Goal: Information Seeking & Learning: Learn about a topic

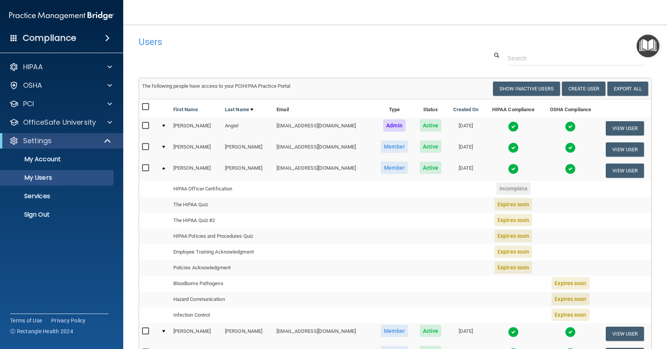
select select "20"
drag, startPoint x: 279, startPoint y: 167, endPoint x: 331, endPoint y: 166, distance: 52.0
click at [331, 166] on td "[EMAIL_ADDRESS][DOMAIN_NAME]" at bounding box center [323, 170] width 101 height 21
copy td "[EMAIL_ADDRESS][DOMAIN_NAME]"
click at [624, 172] on button "View User" at bounding box center [625, 171] width 38 height 14
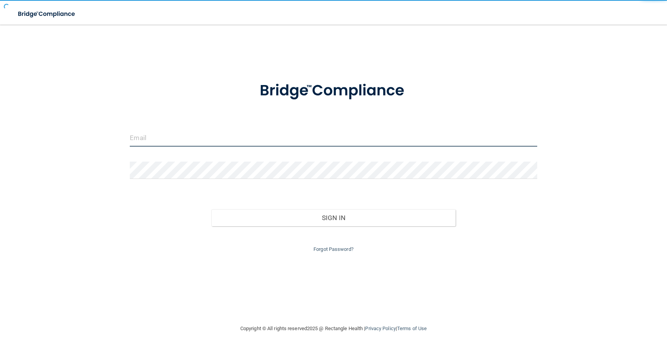
type input "om.adcpb@wavedp.com"
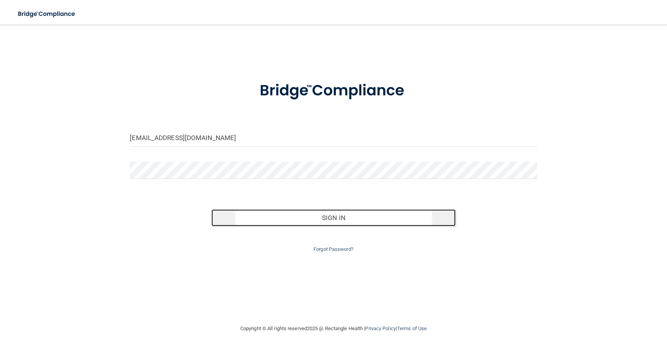
click at [331, 221] on button "Sign In" at bounding box center [333, 217] width 244 height 17
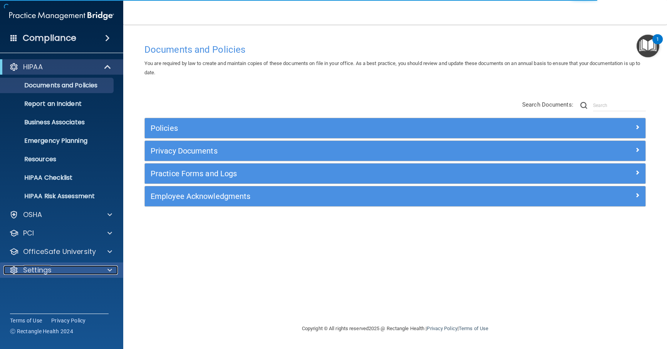
click at [54, 268] on div "Settings" at bounding box center [50, 270] width 95 height 9
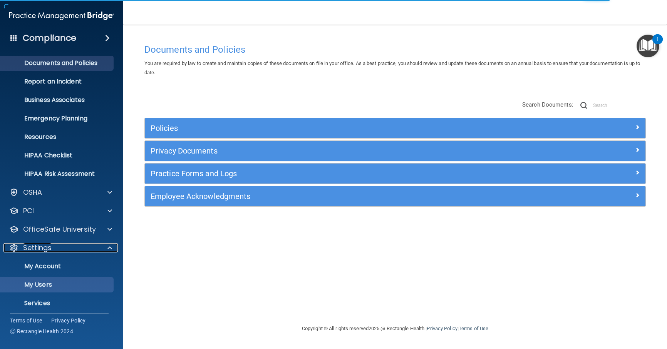
scroll to position [44, 0]
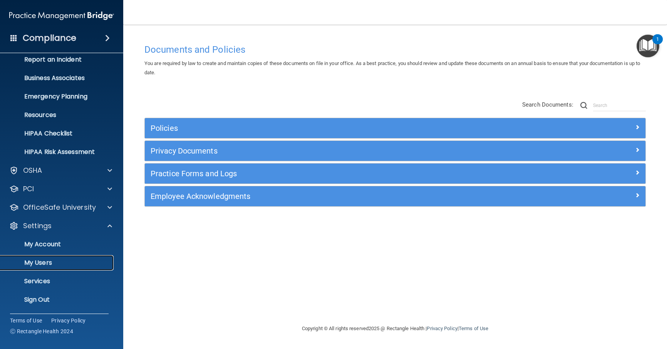
click at [43, 263] on p "My Users" at bounding box center [57, 263] width 105 height 8
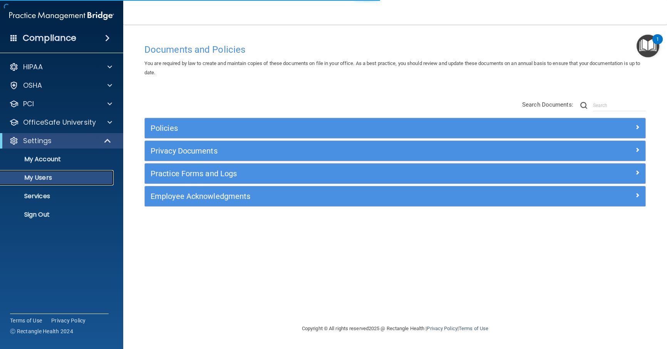
select select "20"
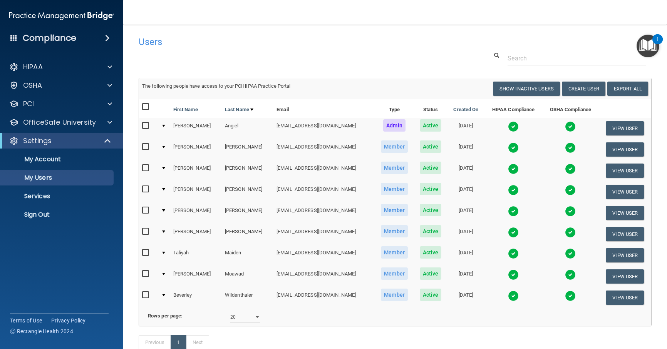
click at [165, 168] on div at bounding box center [163, 168] width 3 height 2
click at [623, 172] on button "View User" at bounding box center [625, 171] width 38 height 14
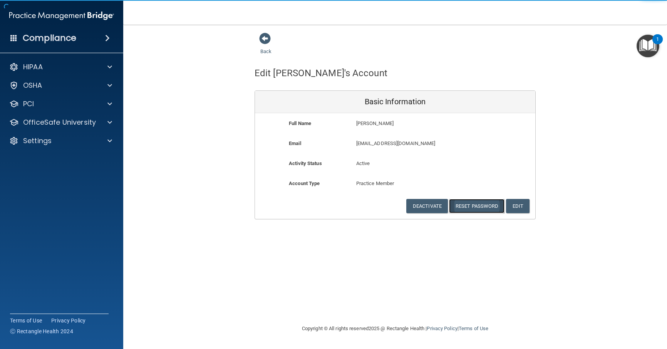
click at [475, 208] on button "Reset Password" at bounding box center [476, 206] width 55 height 14
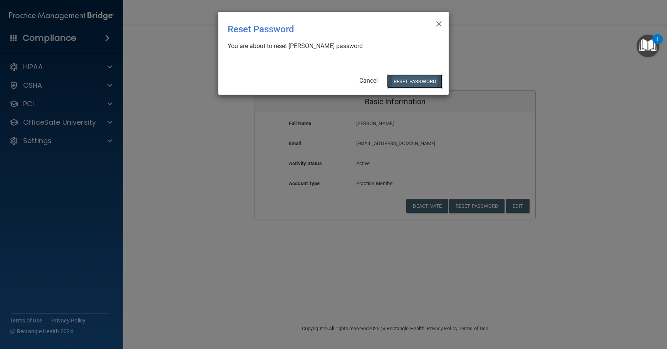
click at [412, 81] on button "Reset Password" at bounding box center [414, 81] width 55 height 14
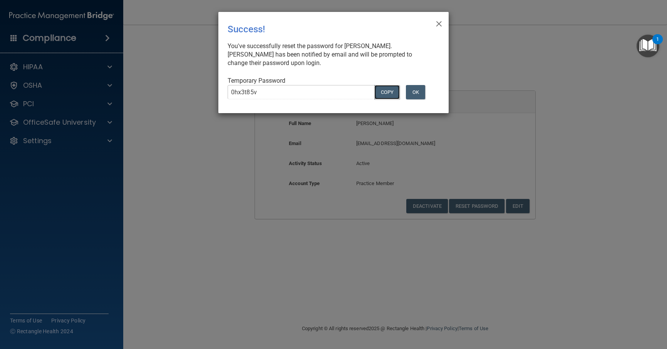
click at [382, 92] on button "COPY" at bounding box center [386, 92] width 25 height 14
click at [383, 90] on button "Copy" at bounding box center [386, 92] width 25 height 14
click at [440, 20] on span "×" at bounding box center [438, 22] width 7 height 15
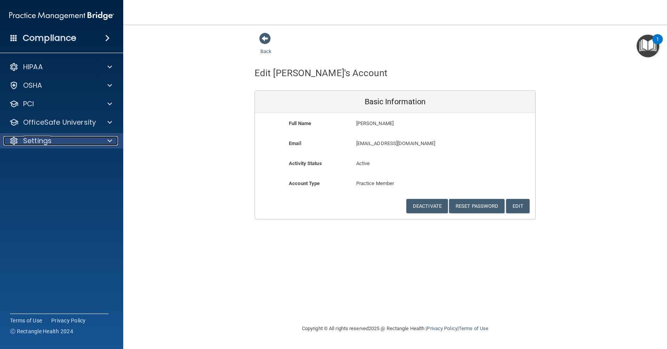
click at [45, 141] on p "Settings" at bounding box center [37, 140] width 28 height 9
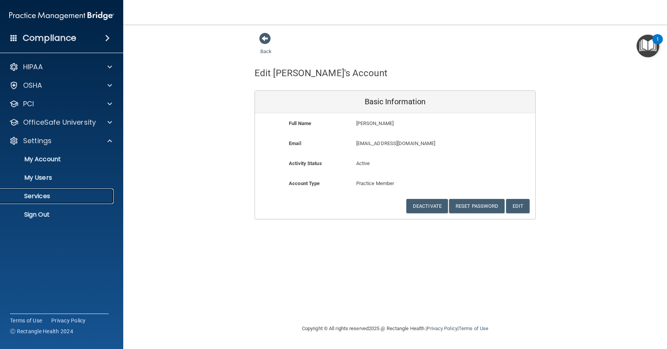
click at [43, 193] on p "Services" at bounding box center [57, 196] width 105 height 8
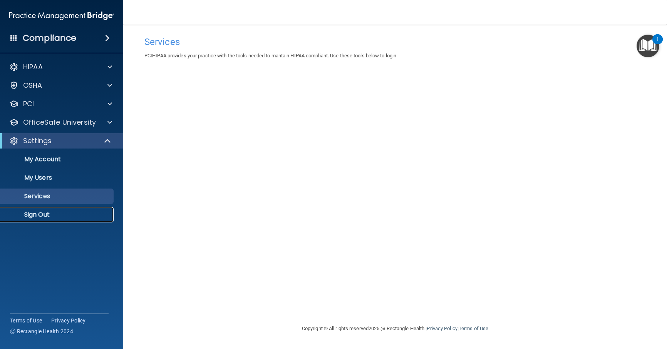
click at [36, 214] on p "Sign Out" at bounding box center [57, 215] width 105 height 8
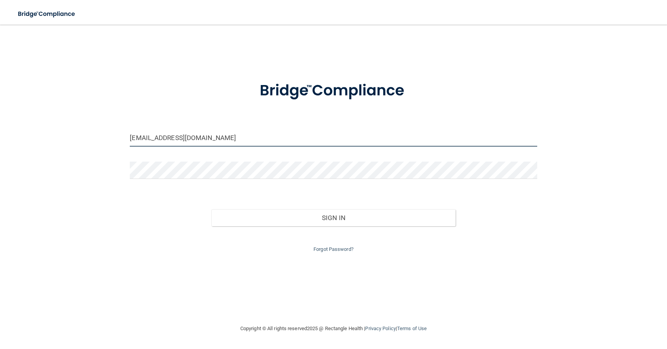
click at [182, 138] on input "om.adcpb@wavedp.com" at bounding box center [333, 137] width 407 height 17
drag, startPoint x: 230, startPoint y: 133, endPoint x: 80, endPoint y: 143, distance: 150.9
click at [80, 143] on div "om.adcpb@wavedp.com Invalid email/password. You don't have permission to access…" at bounding box center [333, 174] width 636 height 284
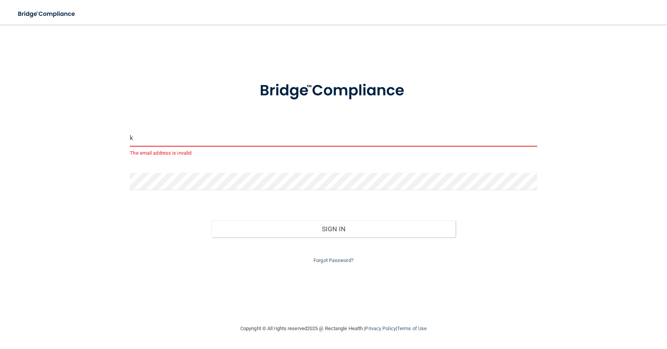
type input "k"
click at [159, 142] on input "k" at bounding box center [333, 137] width 407 height 17
paste input "[EMAIL_ADDRESS][DOMAIN_NAME]"
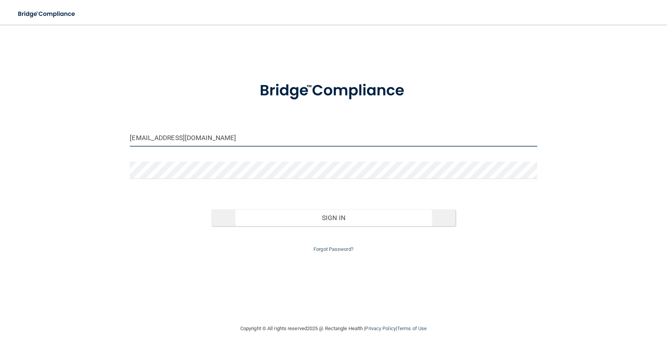
type input "[EMAIL_ADDRESS][DOMAIN_NAME]"
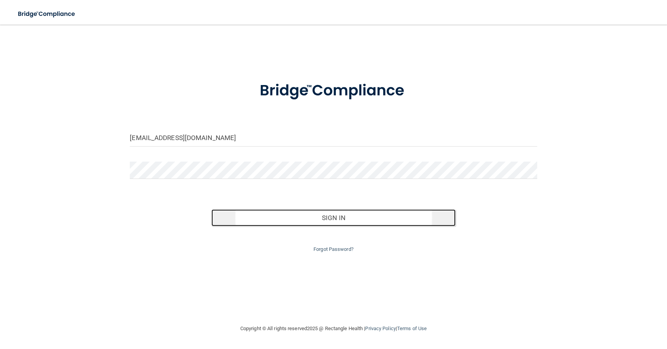
click at [335, 218] on button "Sign In" at bounding box center [333, 217] width 244 height 17
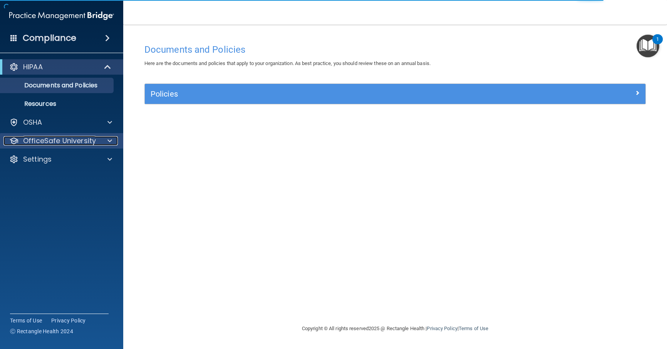
click at [39, 141] on p "OfficeSafe University" at bounding box center [59, 140] width 73 height 9
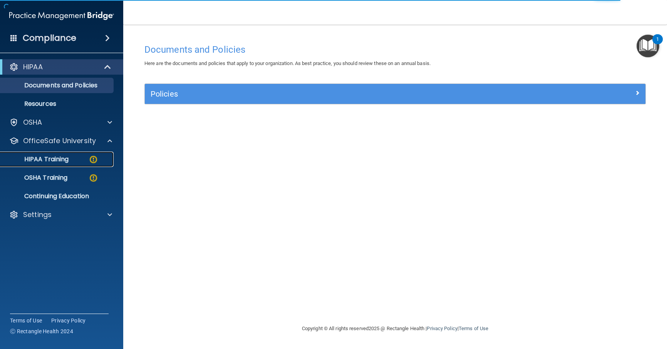
click at [45, 159] on p "HIPAA Training" at bounding box center [37, 160] width 64 height 8
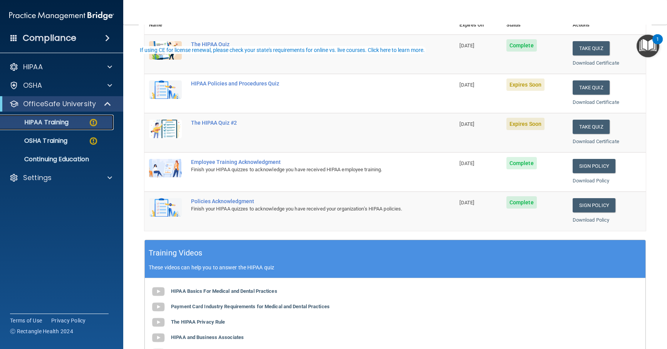
scroll to position [115, 0]
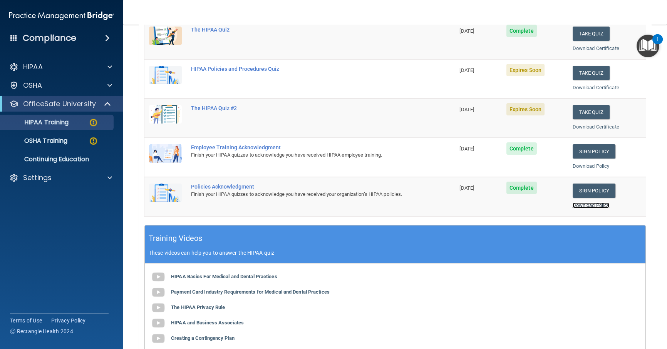
click at [586, 206] on link "Download Policy" at bounding box center [590, 205] width 37 height 6
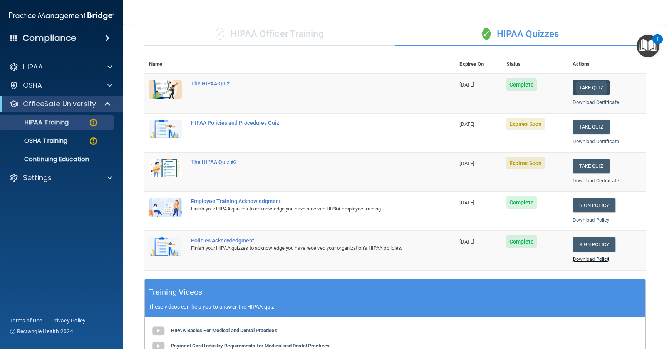
scroll to position [38, 0]
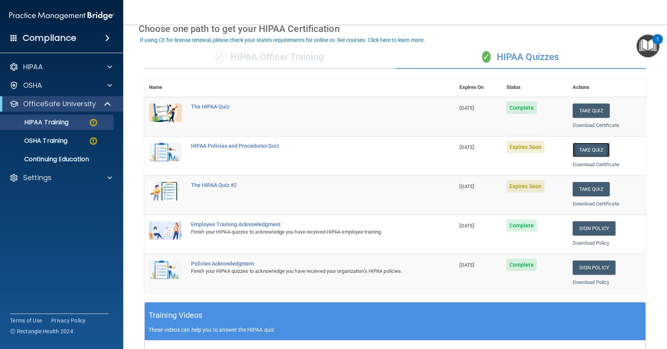
click at [587, 149] on button "Take Quiz" at bounding box center [590, 150] width 37 height 14
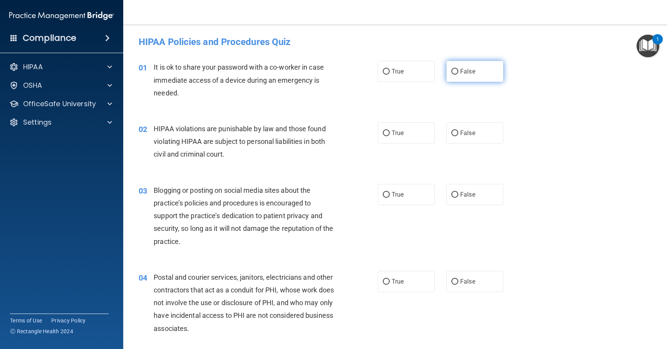
click at [460, 71] on span "False" at bounding box center [467, 71] width 15 height 7
click at [458, 71] on input "False" at bounding box center [454, 72] width 7 height 6
radio input "true"
click at [392, 130] on span "True" at bounding box center [398, 132] width 12 height 7
click at [390, 131] on input "True" at bounding box center [386, 134] width 7 height 6
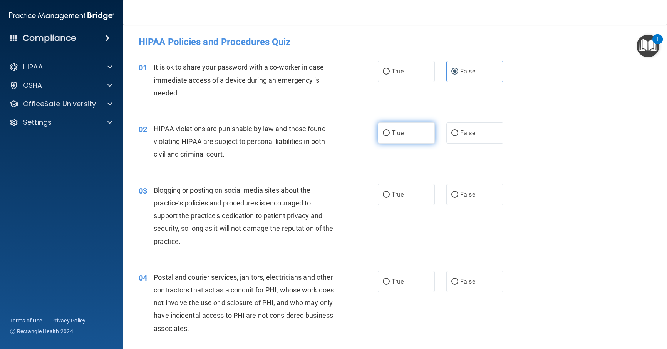
radio input "true"
click at [464, 197] on span "False" at bounding box center [467, 194] width 15 height 7
click at [458, 197] on input "False" at bounding box center [454, 195] width 7 height 6
radio input "true"
click at [392, 283] on span "True" at bounding box center [398, 281] width 12 height 7
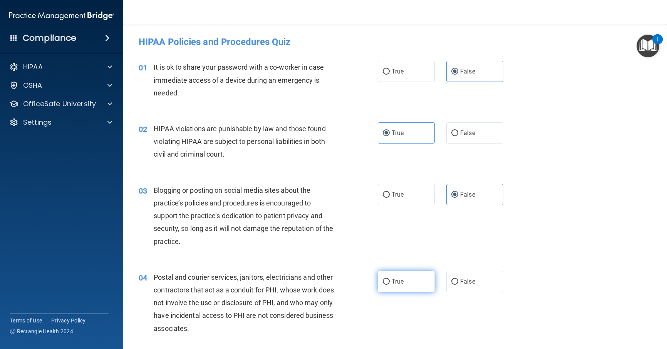
click at [390, 283] on input "True" at bounding box center [386, 282] width 7 height 6
radio input "true"
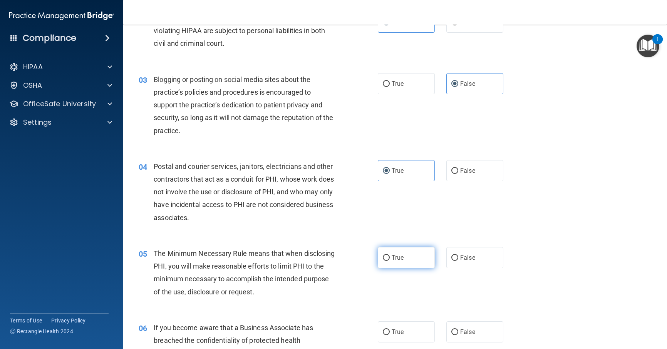
scroll to position [115, 0]
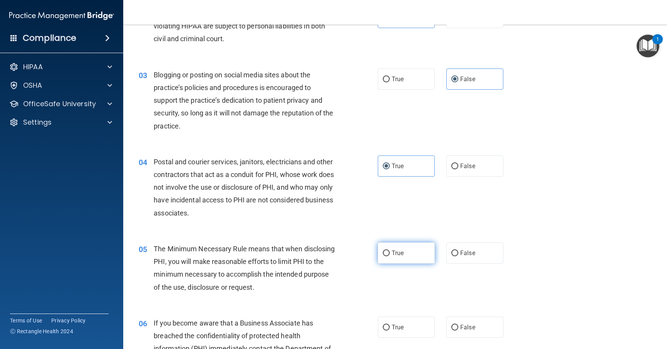
click at [395, 253] on span "True" at bounding box center [398, 252] width 12 height 7
click at [390, 253] on input "True" at bounding box center [386, 254] width 7 height 6
radio input "true"
click at [465, 325] on span "False" at bounding box center [467, 327] width 15 height 7
click at [458, 325] on input "False" at bounding box center [454, 328] width 7 height 6
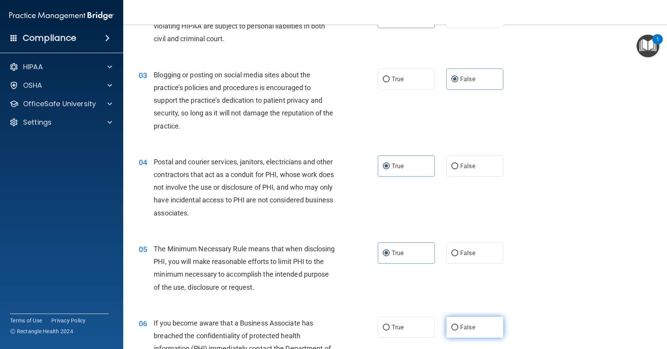
radio input "true"
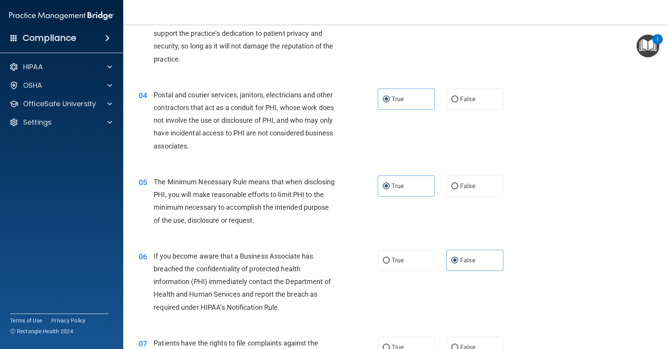
scroll to position [231, 0]
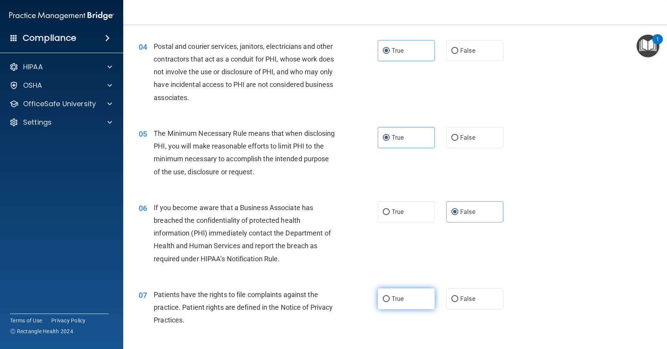
click at [399, 298] on span "True" at bounding box center [398, 298] width 12 height 7
click at [390, 298] on input "True" at bounding box center [386, 299] width 7 height 6
radio input "true"
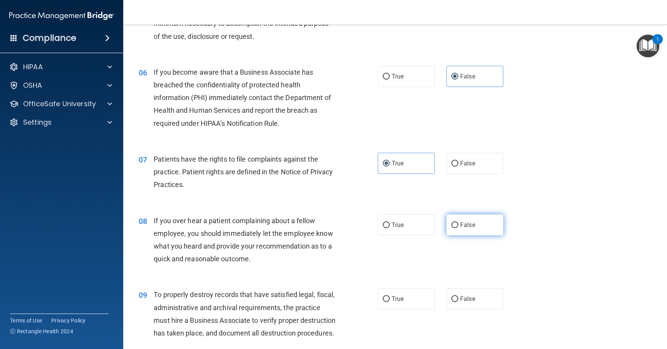
scroll to position [385, 0]
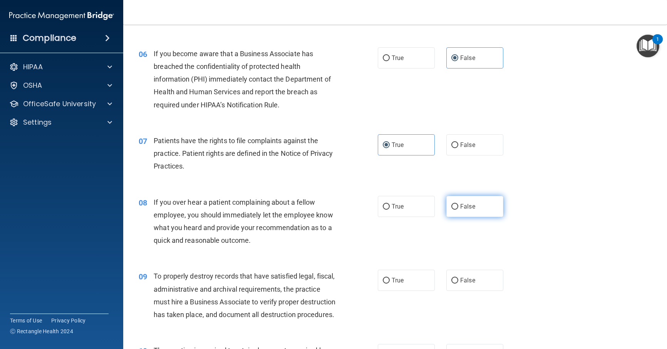
click at [463, 204] on span "False" at bounding box center [467, 206] width 15 height 7
click at [458, 204] on input "False" at bounding box center [454, 207] width 7 height 6
radio input "true"
click at [461, 285] on label "False" at bounding box center [474, 280] width 57 height 21
click at [458, 284] on input "False" at bounding box center [454, 281] width 7 height 6
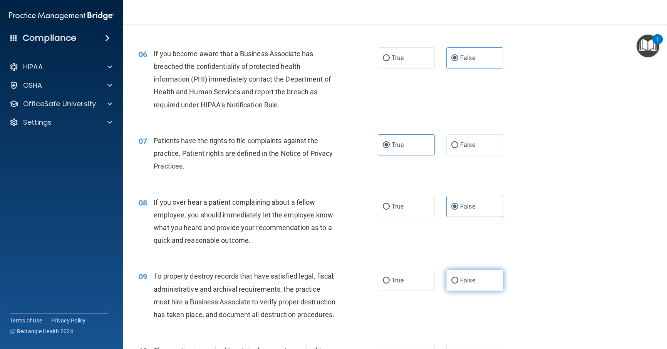
radio input "true"
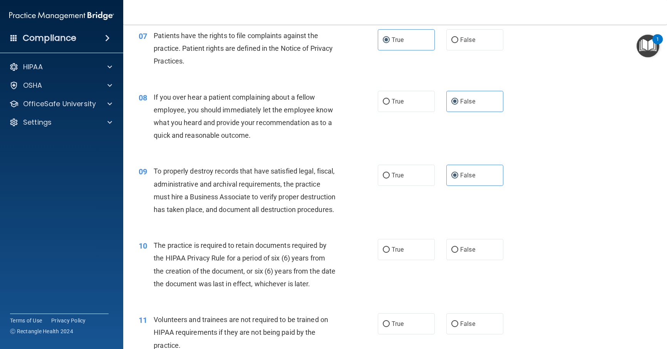
scroll to position [500, 0]
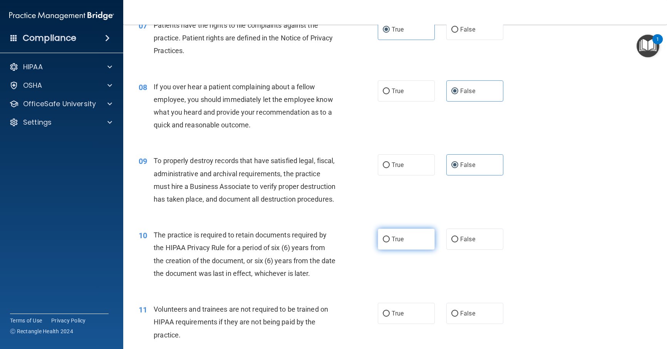
click at [404, 250] on label "True" at bounding box center [406, 239] width 57 height 21
click at [390, 243] on input "True" at bounding box center [386, 240] width 7 height 6
radio input "true"
click at [482, 324] on label "False" at bounding box center [474, 313] width 57 height 21
click at [458, 317] on input "False" at bounding box center [454, 314] width 7 height 6
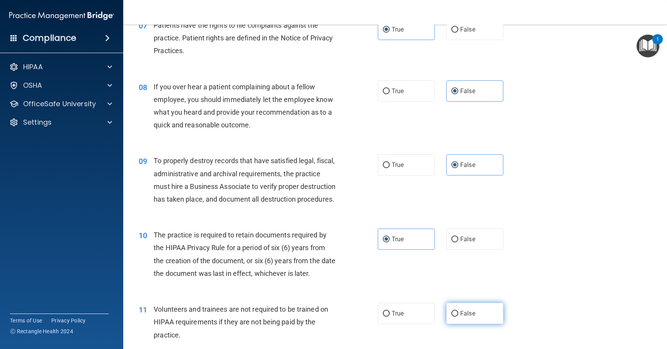
radio input "true"
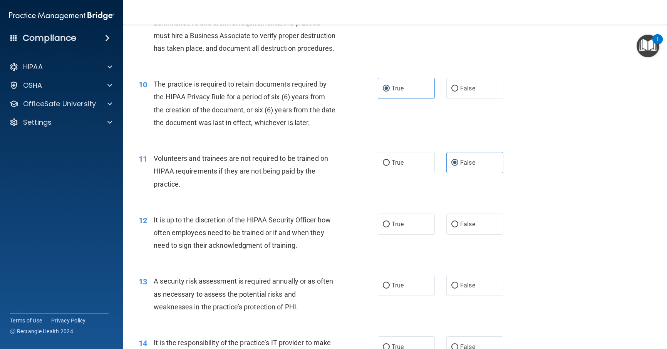
scroll to position [654, 0]
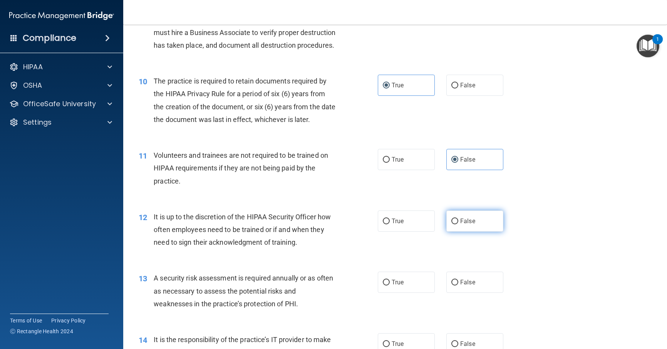
click at [466, 225] on span "False" at bounding box center [467, 221] width 15 height 7
click at [458, 224] on input "False" at bounding box center [454, 222] width 7 height 6
radio input "true"
click at [402, 293] on label "True" at bounding box center [406, 282] width 57 height 21
click at [390, 286] on input "True" at bounding box center [386, 283] width 7 height 6
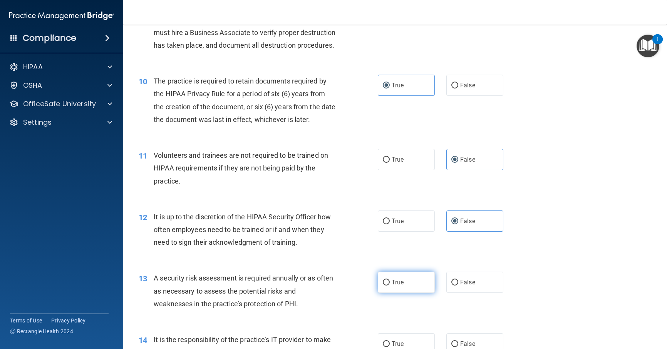
radio input "true"
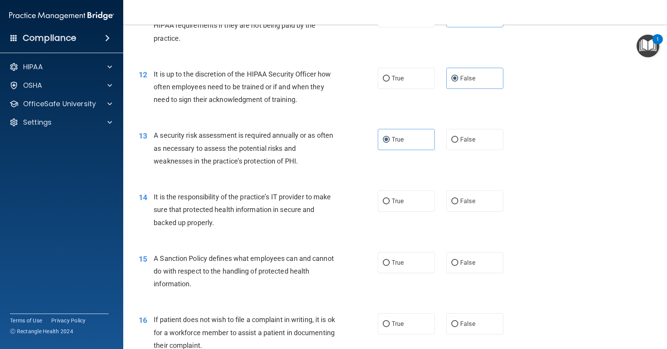
scroll to position [808, 0]
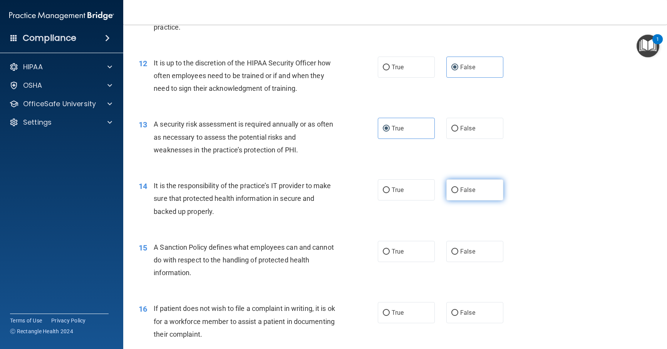
click at [473, 201] on label "False" at bounding box center [474, 189] width 57 height 21
click at [458, 193] on input "False" at bounding box center [454, 190] width 7 height 6
radio input "true"
click at [469, 261] on label "False" at bounding box center [474, 251] width 57 height 21
click at [458, 255] on input "False" at bounding box center [454, 252] width 7 height 6
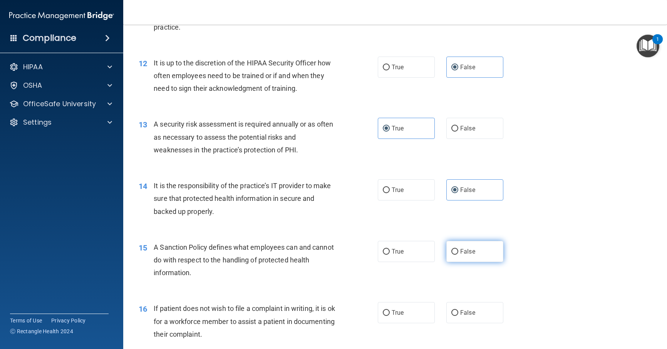
radio input "true"
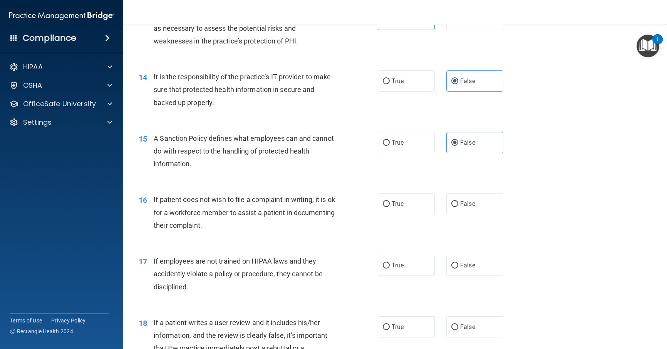
scroll to position [924, 0]
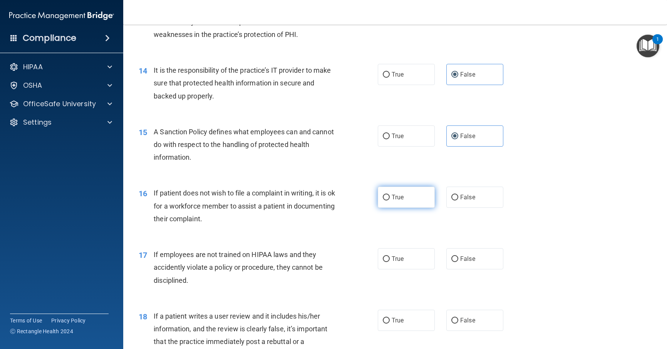
click at [391, 208] on label "True" at bounding box center [406, 197] width 57 height 21
click at [390, 201] on input "True" at bounding box center [386, 198] width 7 height 6
radio input "true"
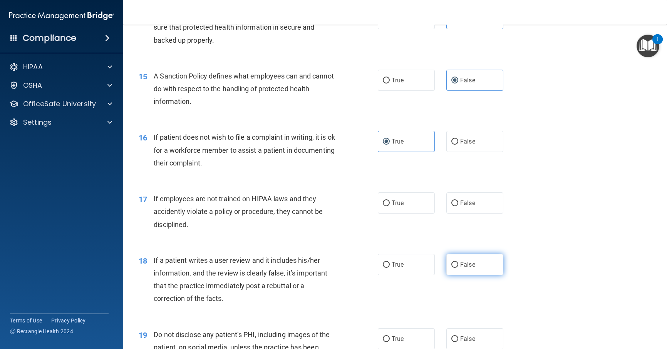
scroll to position [1039, 0]
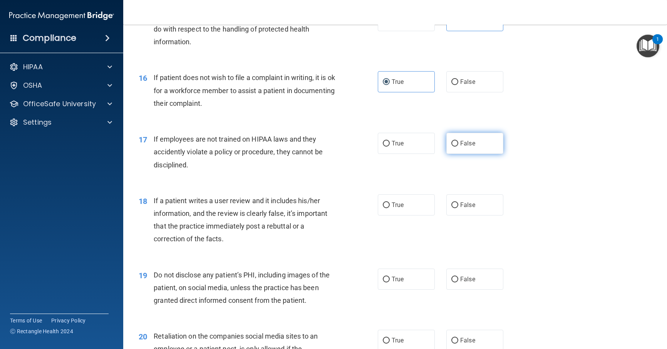
click at [469, 147] on span "False" at bounding box center [467, 143] width 15 height 7
click at [458, 147] on input "False" at bounding box center [454, 144] width 7 height 6
radio input "true"
click at [477, 216] on label "False" at bounding box center [474, 204] width 57 height 21
click at [458, 208] on input "False" at bounding box center [454, 205] width 7 height 6
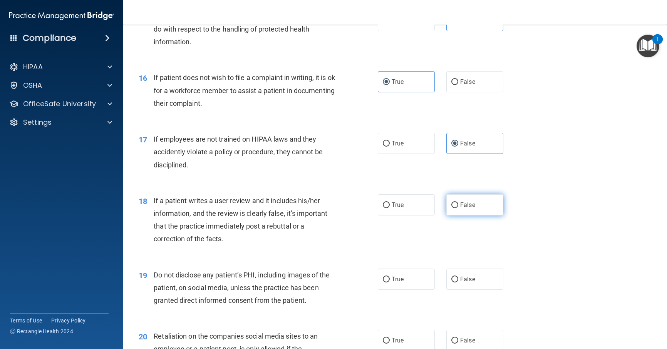
radio input "true"
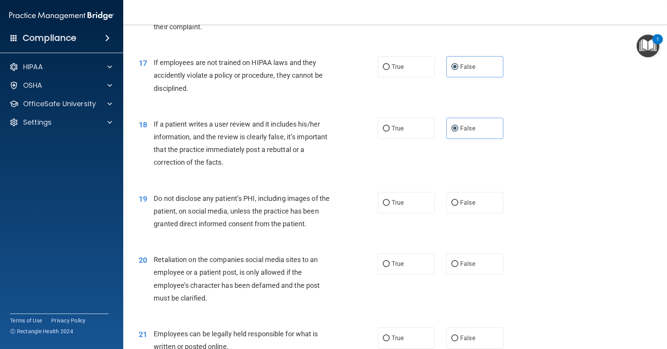
scroll to position [1116, 0]
click at [400, 206] on span "True" at bounding box center [398, 202] width 12 height 7
click at [390, 206] on input "True" at bounding box center [386, 203] width 7 height 6
radio input "true"
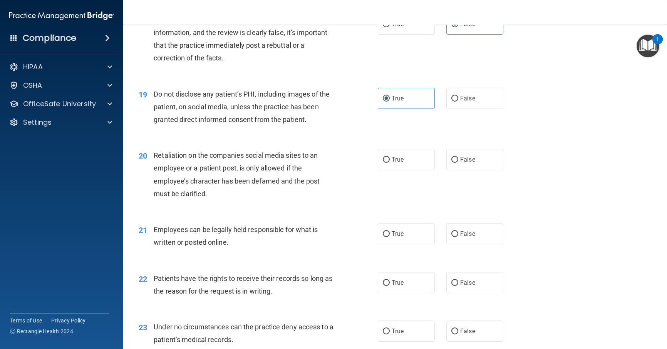
scroll to position [1232, 0]
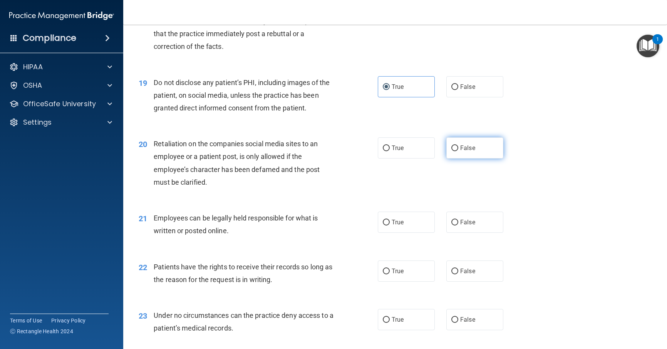
click at [460, 152] on span "False" at bounding box center [467, 147] width 15 height 7
click at [457, 151] on input "False" at bounding box center [454, 149] width 7 height 6
radio input "true"
click at [398, 226] on span "True" at bounding box center [398, 222] width 12 height 7
click at [390, 226] on input "True" at bounding box center [386, 223] width 7 height 6
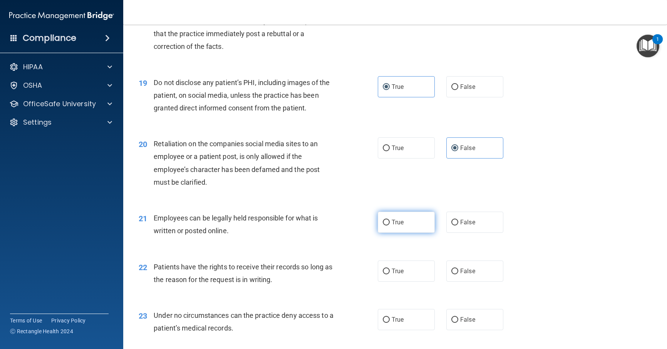
radio input "true"
click at [466, 275] on span "False" at bounding box center [467, 271] width 15 height 7
click at [458, 274] on input "False" at bounding box center [454, 272] width 7 height 6
radio input "true"
click at [467, 323] on span "False" at bounding box center [467, 319] width 15 height 7
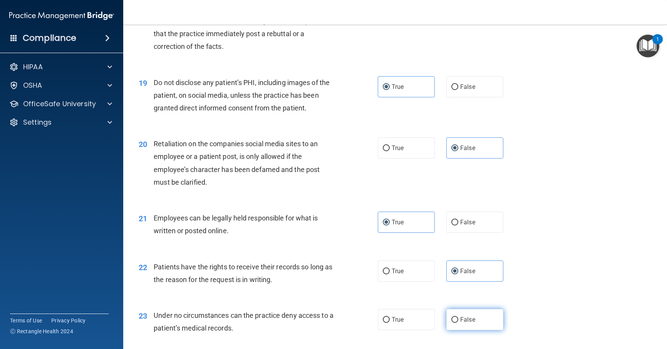
click at [458, 323] on input "False" at bounding box center [454, 320] width 7 height 6
radio input "true"
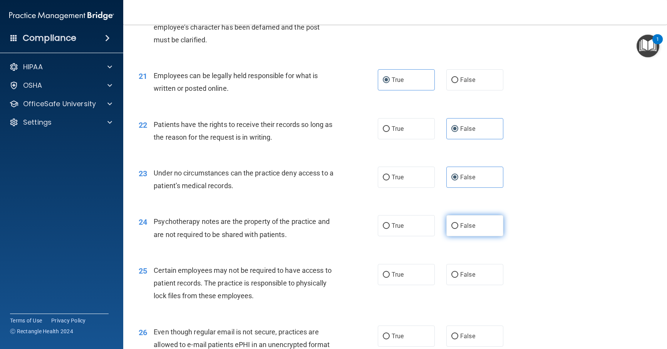
scroll to position [1386, 0]
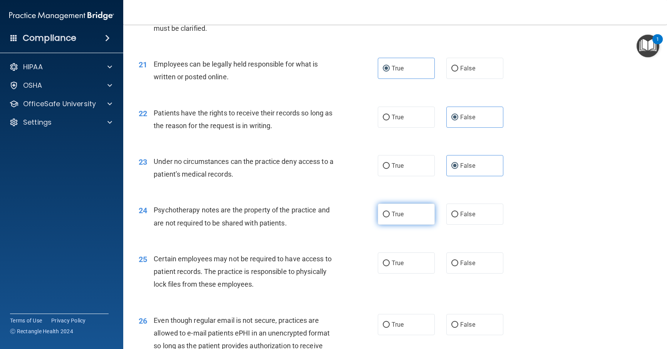
click at [397, 218] on span "True" at bounding box center [398, 214] width 12 height 7
click at [390, 218] on input "True" at bounding box center [386, 215] width 7 height 6
radio input "true"
click at [408, 274] on label "True" at bounding box center [406, 263] width 57 height 21
click at [390, 266] on input "True" at bounding box center [386, 264] width 7 height 6
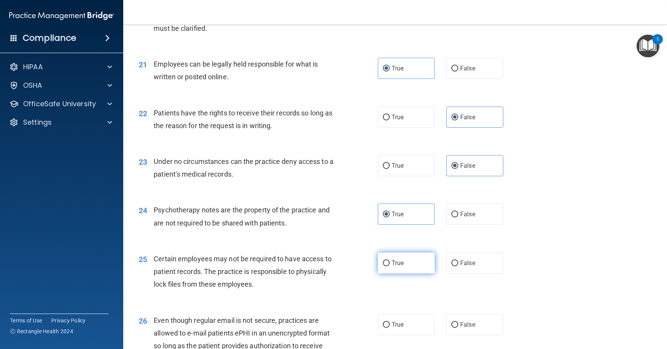
radio input "true"
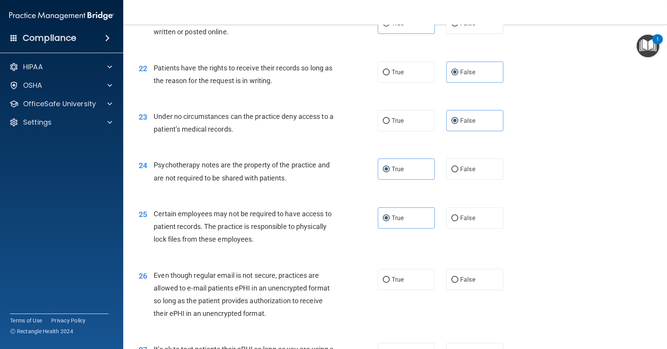
scroll to position [1501, 0]
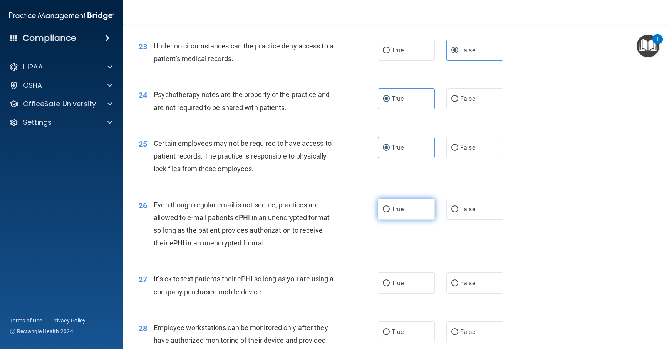
click at [402, 220] on label "True" at bounding box center [406, 209] width 57 height 21
click at [390, 213] on input "True" at bounding box center [386, 210] width 7 height 6
radio input "true"
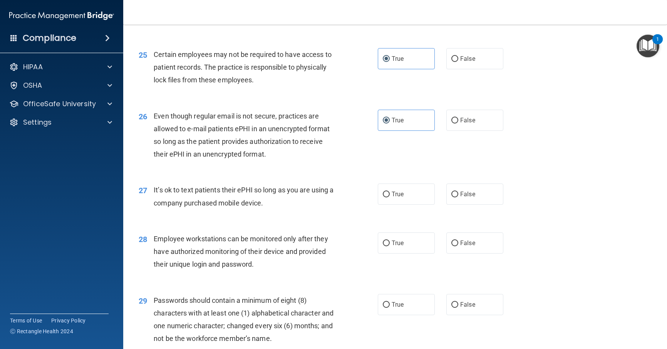
scroll to position [1617, 0]
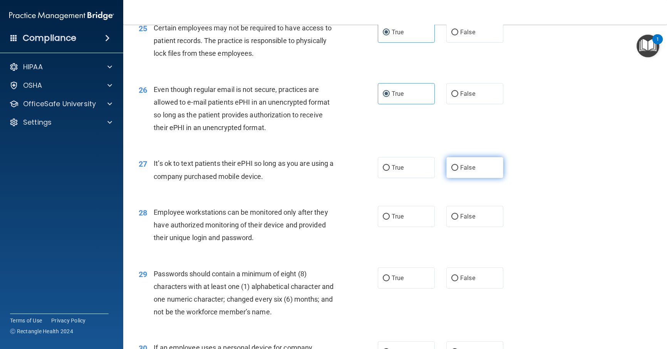
click at [466, 171] on span "False" at bounding box center [467, 167] width 15 height 7
click at [458, 171] on input "False" at bounding box center [454, 168] width 7 height 6
radio input "true"
click at [470, 220] on span "False" at bounding box center [467, 216] width 15 height 7
click at [458, 220] on input "False" at bounding box center [454, 217] width 7 height 6
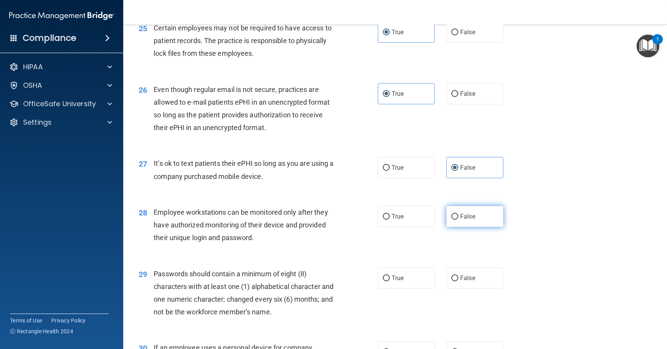
radio input "true"
click at [395, 282] on span "True" at bounding box center [398, 277] width 12 height 7
click at [390, 281] on input "True" at bounding box center [386, 279] width 7 height 6
radio input "true"
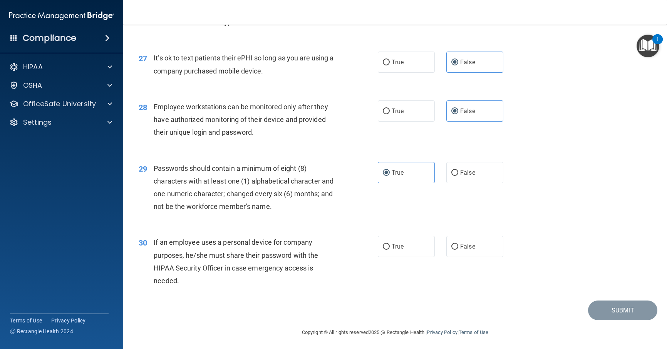
scroll to position [1732, 0]
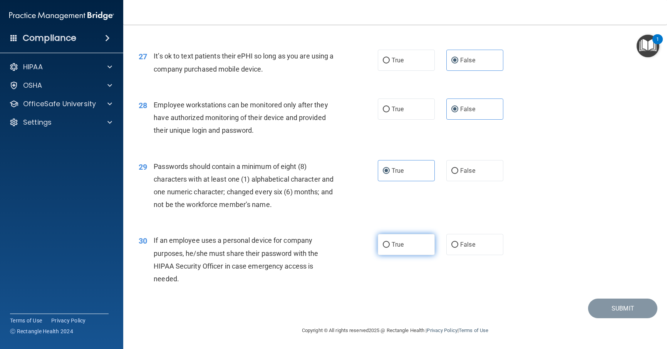
click at [409, 250] on label "True" at bounding box center [406, 244] width 57 height 21
click at [390, 248] on input "True" at bounding box center [386, 245] width 7 height 6
radio input "true"
click at [610, 310] on button "Submit" at bounding box center [622, 309] width 69 height 20
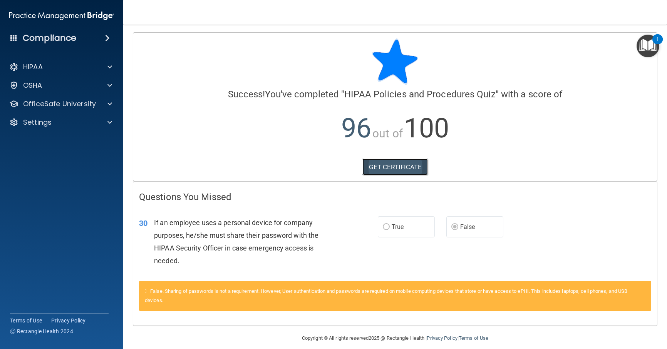
click at [384, 167] on link "GET CERTIFICATE" at bounding box center [395, 167] width 66 height 17
click at [30, 104] on p "OfficeSafe University" at bounding box center [59, 103] width 73 height 9
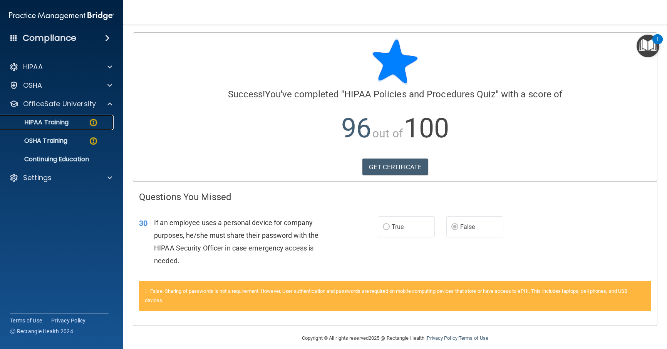
click at [46, 120] on p "HIPAA Training" at bounding box center [37, 123] width 64 height 8
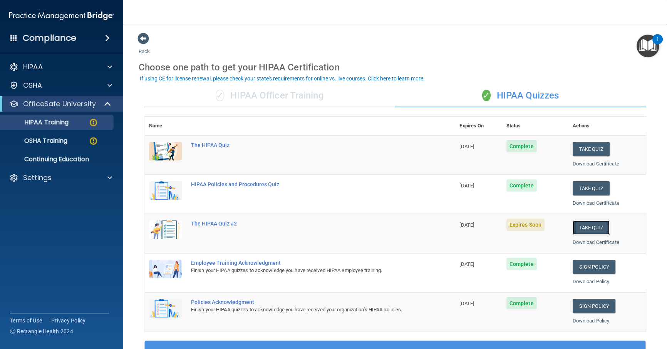
click at [588, 230] on button "Take Quiz" at bounding box center [590, 228] width 37 height 14
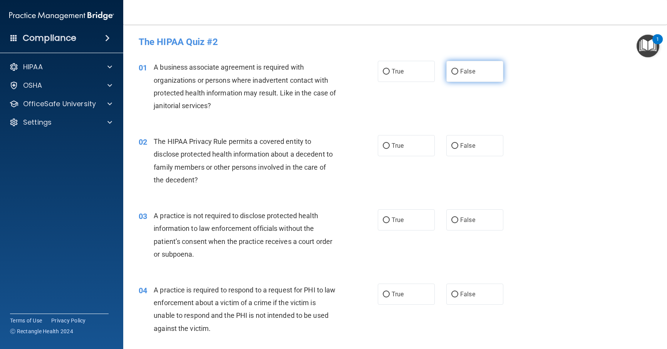
click at [471, 76] on label "False" at bounding box center [474, 71] width 57 height 21
click at [458, 75] on input "False" at bounding box center [454, 72] width 7 height 6
radio input "true"
click at [399, 152] on label "True" at bounding box center [406, 145] width 57 height 21
click at [390, 149] on input "True" at bounding box center [386, 146] width 7 height 6
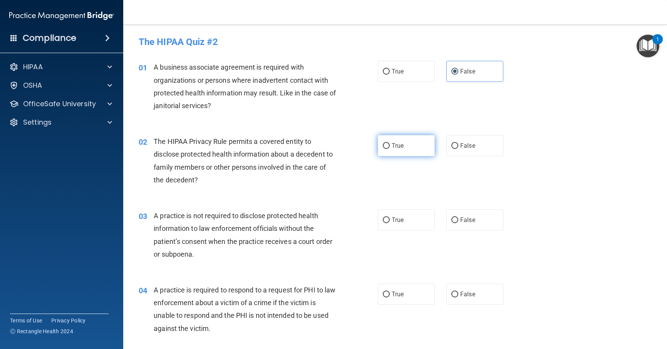
radio input "true"
click at [468, 226] on label "False" at bounding box center [474, 219] width 57 height 21
click at [458, 223] on input "False" at bounding box center [454, 221] width 7 height 6
radio input "true"
click at [392, 297] on span "True" at bounding box center [398, 294] width 12 height 7
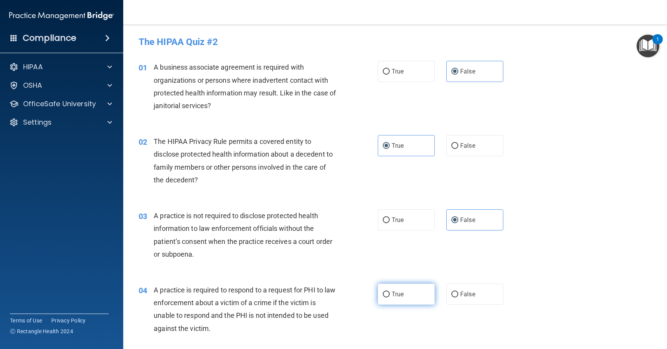
click at [389, 297] on input "True" at bounding box center [386, 295] width 7 height 6
radio input "true"
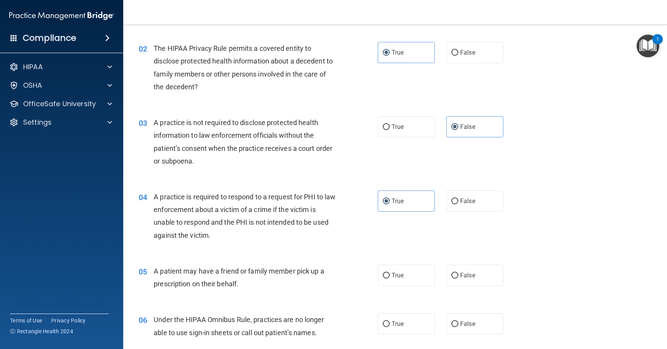
scroll to position [154, 0]
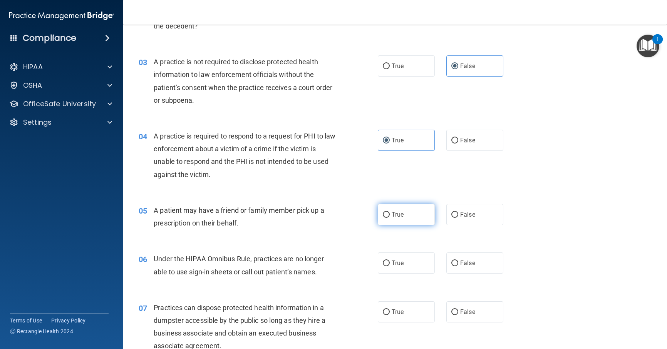
click at [393, 206] on label "True" at bounding box center [406, 214] width 57 height 21
click at [390, 212] on input "True" at bounding box center [386, 215] width 7 height 6
radio input "true"
click at [468, 268] on label "False" at bounding box center [474, 263] width 57 height 21
click at [458, 266] on input "False" at bounding box center [454, 264] width 7 height 6
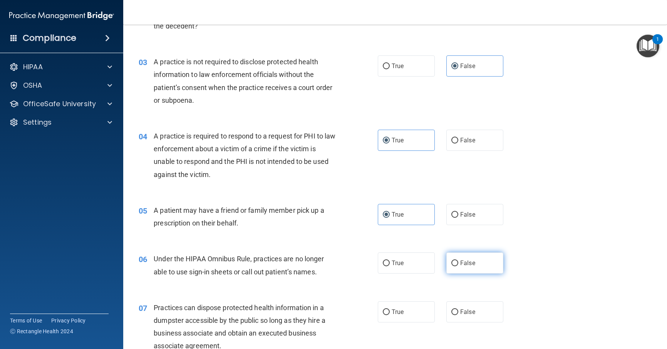
radio input "true"
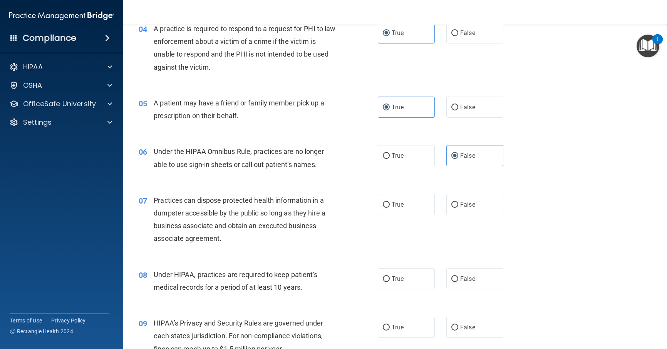
scroll to position [269, 0]
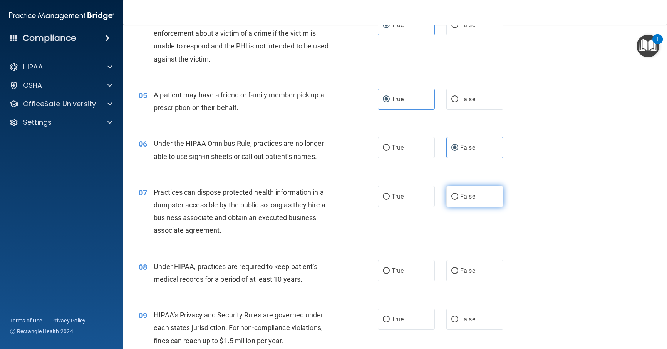
click at [468, 195] on span "False" at bounding box center [467, 196] width 15 height 7
click at [458, 195] on input "False" at bounding box center [454, 197] width 7 height 6
radio input "true"
click at [470, 269] on span "False" at bounding box center [467, 270] width 15 height 7
click at [458, 269] on input "False" at bounding box center [454, 271] width 7 height 6
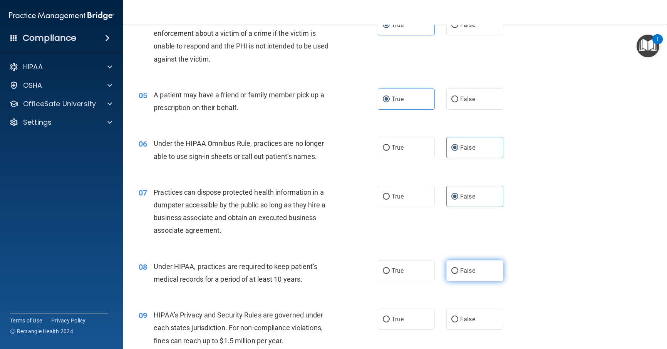
radio input "true"
click at [465, 318] on span "False" at bounding box center [467, 319] width 15 height 7
click at [458, 318] on input "False" at bounding box center [454, 320] width 7 height 6
radio input "true"
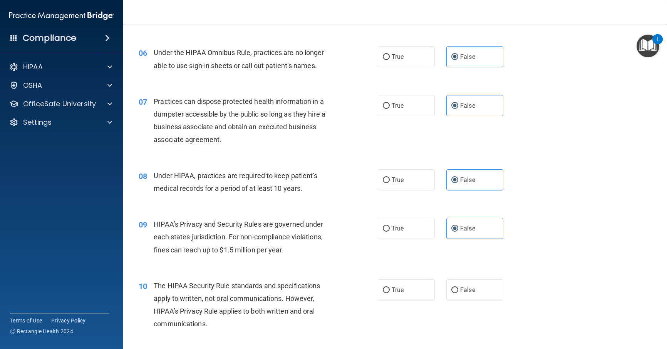
scroll to position [385, 0]
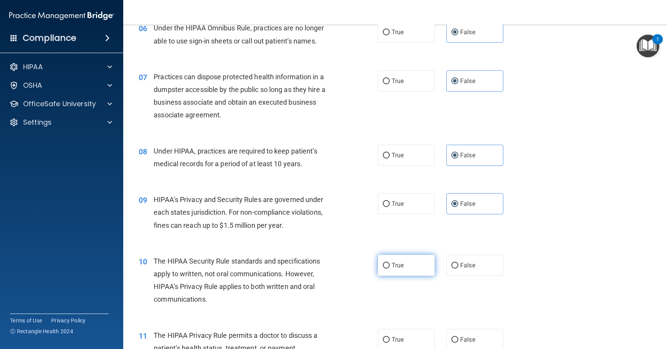
click at [388, 267] on label "True" at bounding box center [406, 265] width 57 height 21
click at [388, 267] on input "True" at bounding box center [386, 266] width 7 height 6
radio input "true"
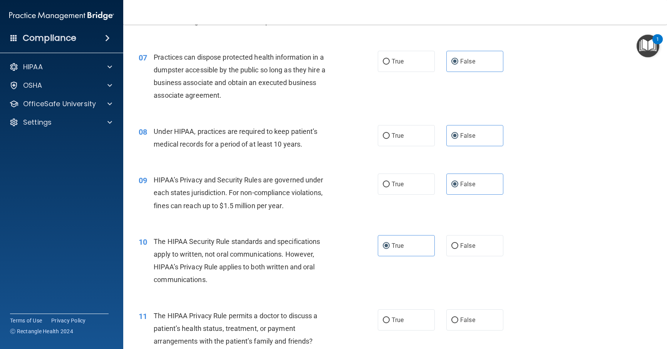
scroll to position [462, 0]
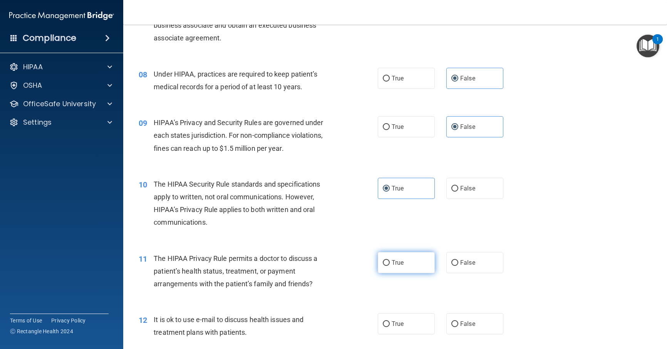
click at [392, 261] on span "True" at bounding box center [398, 262] width 12 height 7
click at [390, 261] on input "True" at bounding box center [386, 263] width 7 height 6
radio input "true"
click at [385, 326] on input "True" at bounding box center [386, 324] width 7 height 6
radio input "true"
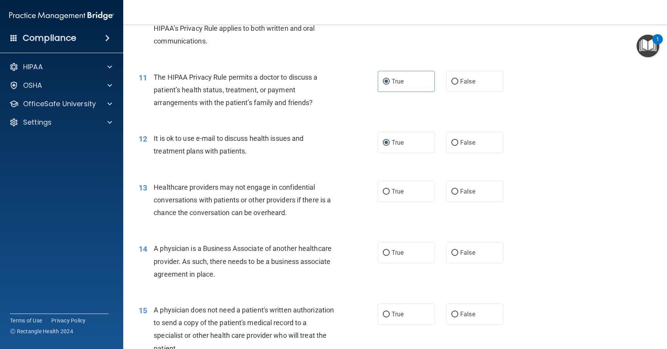
scroll to position [654, 0]
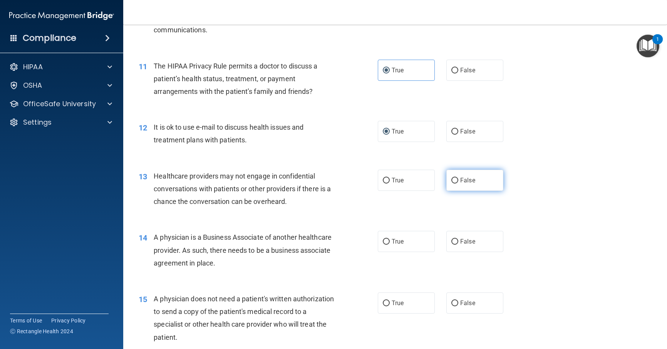
click at [471, 181] on span "False" at bounding box center [467, 180] width 15 height 7
click at [458, 181] on input "False" at bounding box center [454, 181] width 7 height 6
radio input "true"
click at [462, 243] on span "False" at bounding box center [467, 241] width 15 height 7
click at [458, 243] on input "False" at bounding box center [454, 242] width 7 height 6
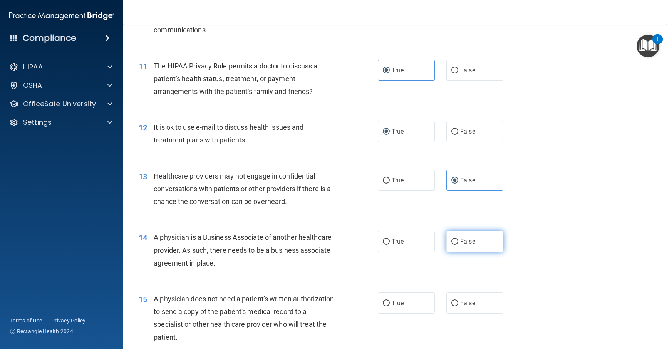
radio input "true"
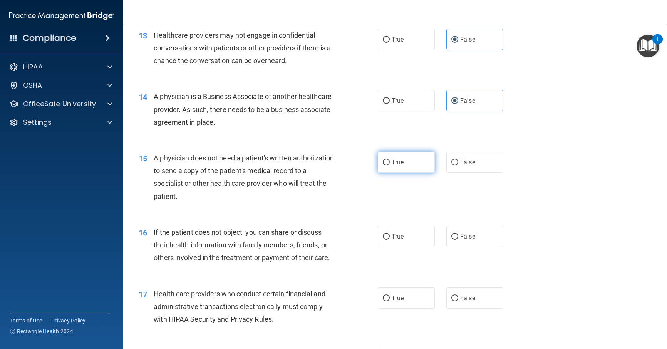
scroll to position [808, 0]
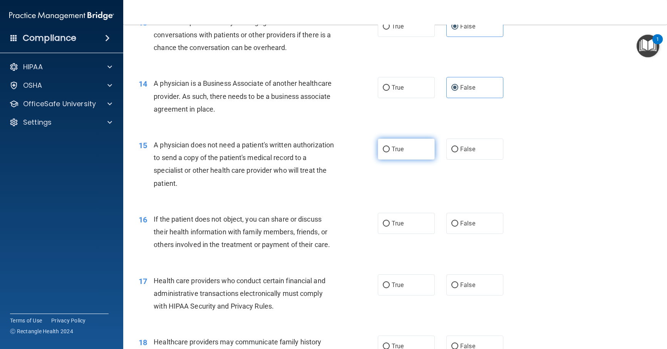
click at [400, 146] on span "True" at bounding box center [398, 149] width 12 height 7
click at [390, 147] on input "True" at bounding box center [386, 150] width 7 height 6
radio input "true"
click at [405, 229] on label "True" at bounding box center [406, 223] width 57 height 21
click at [390, 227] on input "True" at bounding box center [386, 224] width 7 height 6
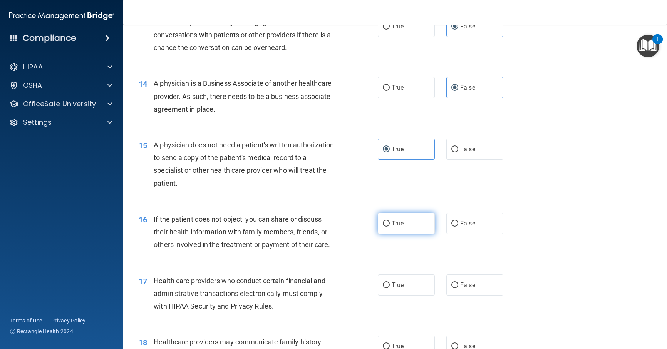
radio input "true"
click at [399, 282] on span "True" at bounding box center [398, 284] width 12 height 7
click at [390, 283] on input "True" at bounding box center [386, 286] width 7 height 6
radio input "true"
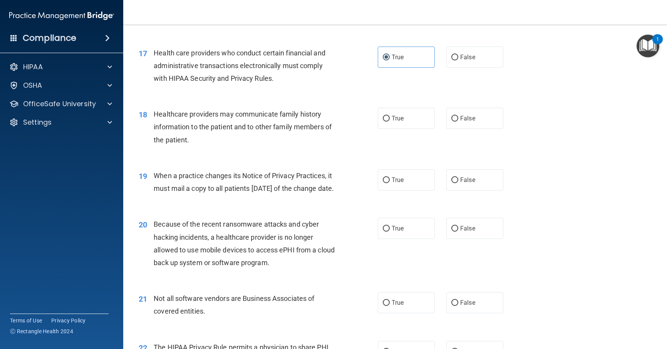
scroll to position [1039, 0]
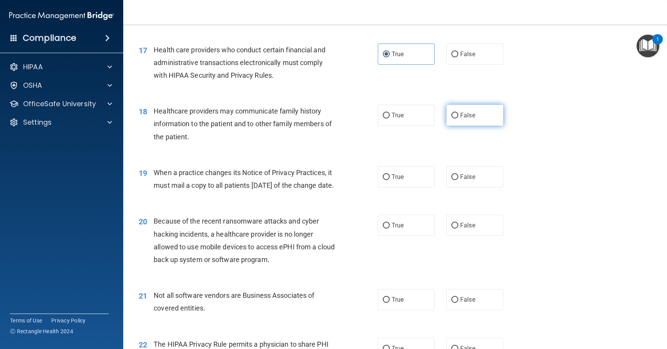
click at [465, 112] on span "False" at bounding box center [467, 115] width 15 height 7
click at [458, 113] on input "False" at bounding box center [454, 116] width 7 height 6
radio input "true"
click at [465, 174] on span "False" at bounding box center [467, 176] width 15 height 7
click at [458, 174] on input "False" at bounding box center [454, 177] width 7 height 6
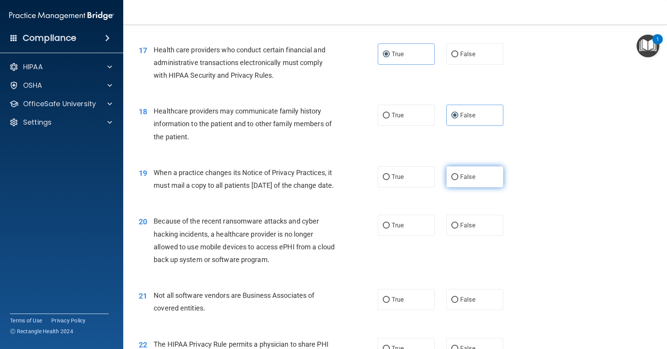
radio input "true"
click at [463, 229] on span "False" at bounding box center [467, 225] width 15 height 7
click at [458, 229] on input "False" at bounding box center [454, 226] width 7 height 6
radio input "true"
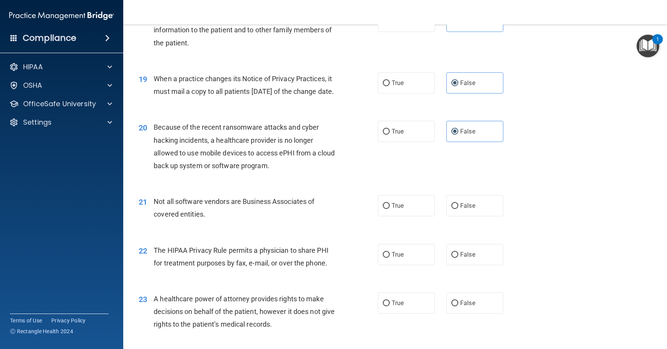
scroll to position [1155, 0]
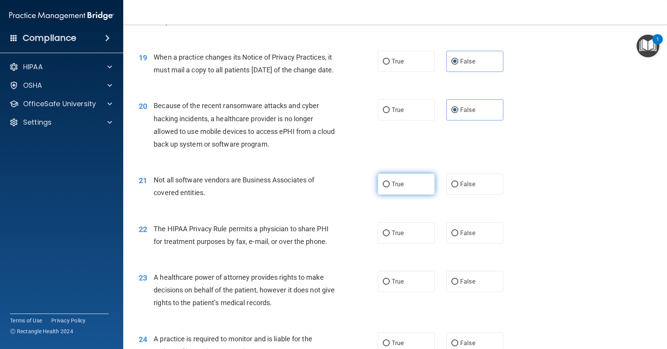
click at [398, 189] on label "True" at bounding box center [406, 184] width 57 height 21
click at [390, 187] on input "True" at bounding box center [386, 185] width 7 height 6
radio input "true"
click at [398, 237] on span "True" at bounding box center [398, 232] width 12 height 7
click at [390, 236] on input "True" at bounding box center [386, 234] width 7 height 6
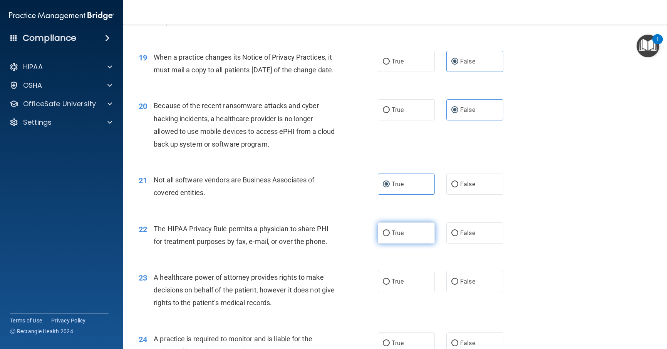
radio input "true"
click at [463, 290] on label "False" at bounding box center [474, 281] width 57 height 21
click at [458, 285] on input "False" at bounding box center [454, 282] width 7 height 6
radio input "true"
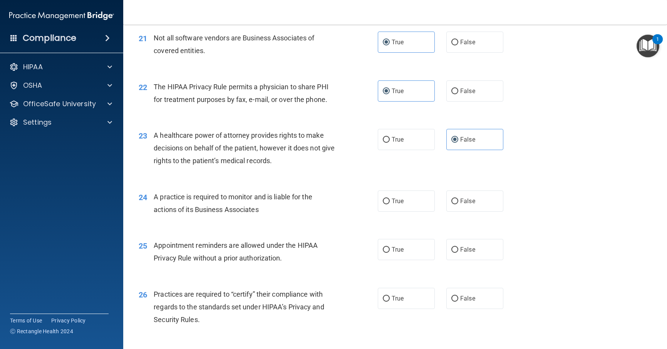
scroll to position [1309, 0]
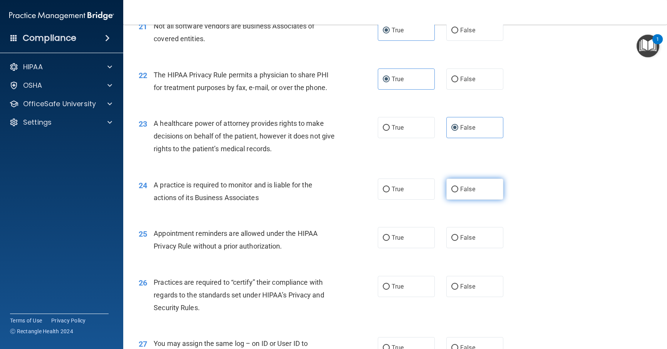
click at [472, 200] on label "False" at bounding box center [474, 189] width 57 height 21
click at [458, 192] on input "False" at bounding box center [454, 190] width 7 height 6
radio input "true"
click at [417, 248] on label "True" at bounding box center [406, 237] width 57 height 21
click at [390, 241] on input "True" at bounding box center [386, 238] width 7 height 6
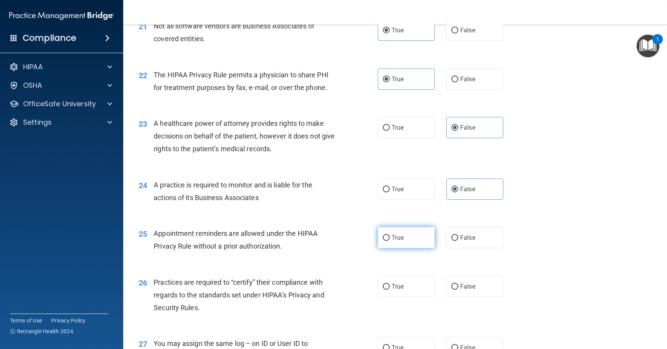
radio input "true"
click at [472, 296] on label "False" at bounding box center [474, 286] width 57 height 21
click at [458, 290] on input "False" at bounding box center [454, 287] width 7 height 6
radio input "true"
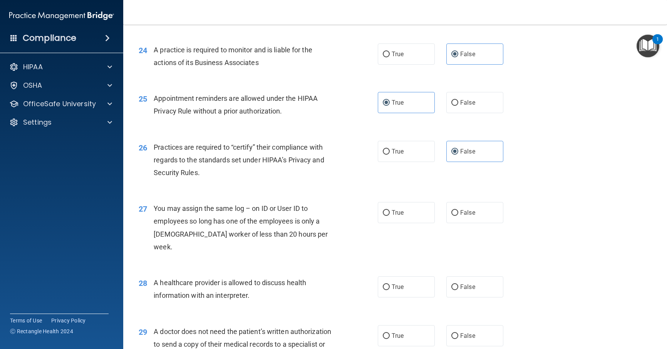
scroll to position [1463, 0]
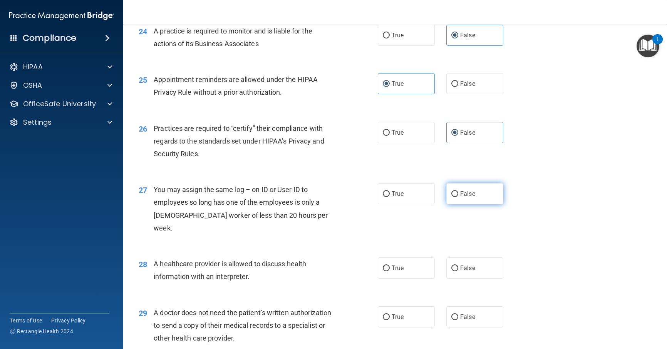
click at [472, 204] on label "False" at bounding box center [474, 193] width 57 height 21
click at [458, 197] on input "False" at bounding box center [454, 194] width 7 height 6
radio input "true"
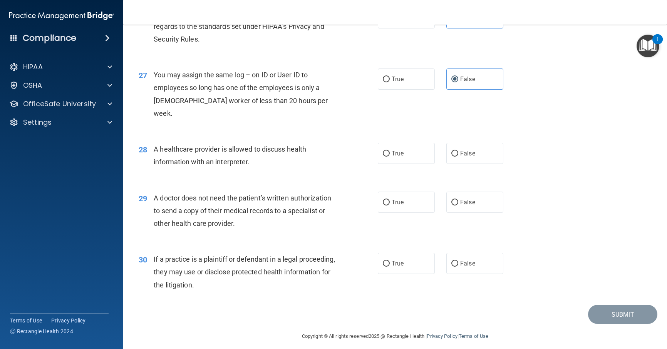
scroll to position [1578, 0]
click at [404, 156] on label "True" at bounding box center [406, 152] width 57 height 21
click at [390, 156] on input "True" at bounding box center [386, 153] width 7 height 6
radio input "true"
click at [400, 204] on span "True" at bounding box center [398, 201] width 12 height 7
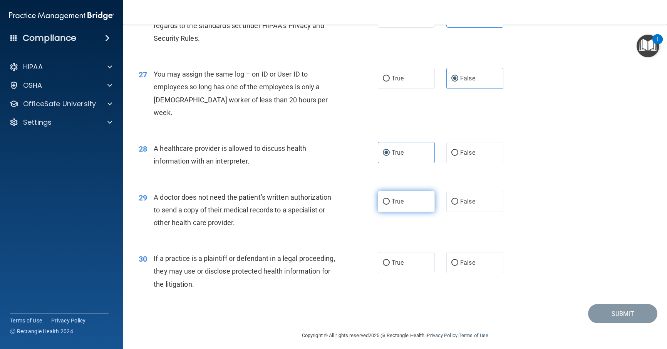
click at [390, 204] on input "True" at bounding box center [386, 202] width 7 height 6
radio input "true"
click at [464, 263] on span "False" at bounding box center [467, 262] width 15 height 7
click at [458, 263] on input "False" at bounding box center [454, 263] width 7 height 6
radio input "true"
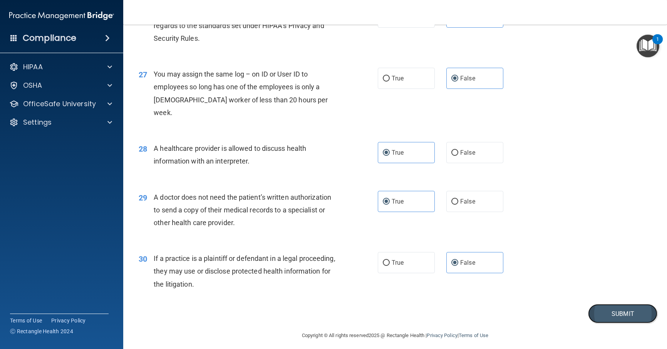
click at [615, 311] on button "Submit" at bounding box center [622, 314] width 69 height 20
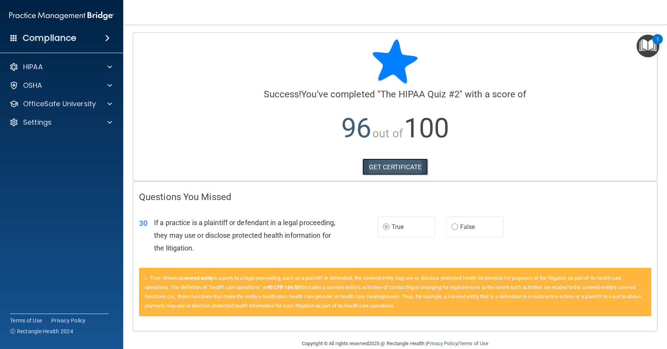
click at [392, 168] on link "GET CERTIFICATE" at bounding box center [395, 167] width 66 height 17
click at [31, 110] on div "OfficeSafe University" at bounding box center [62, 103] width 124 height 15
click at [77, 107] on p "OfficeSafe University" at bounding box center [59, 103] width 73 height 9
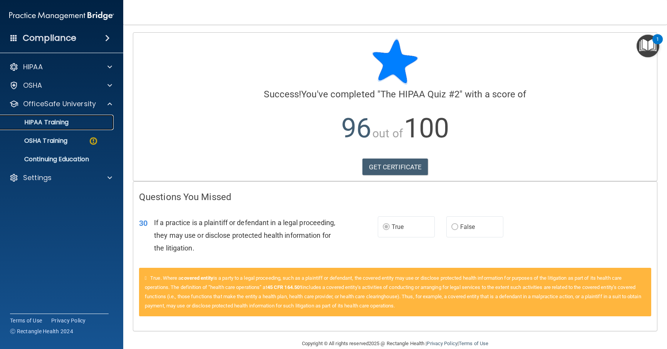
click at [60, 123] on p "HIPAA Training" at bounding box center [37, 123] width 64 height 8
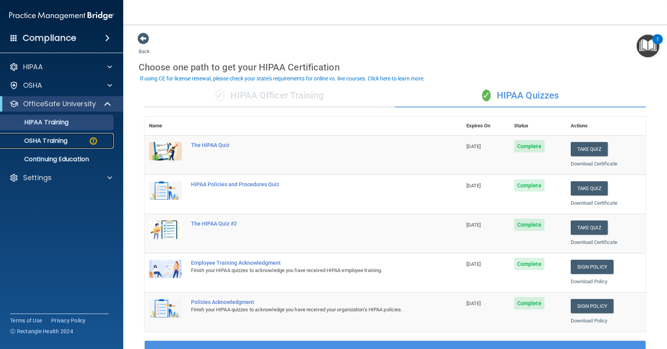
click at [52, 142] on p "OSHA Training" at bounding box center [36, 141] width 62 height 8
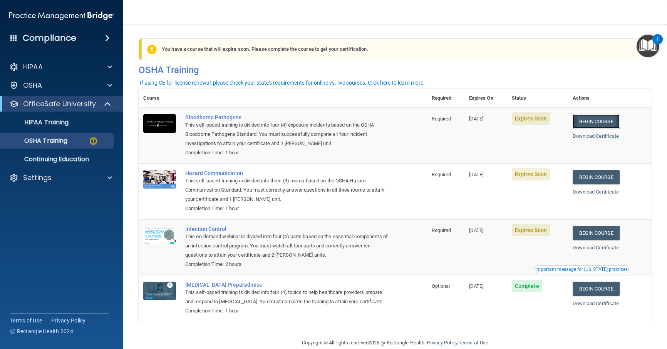
click at [596, 120] on link "Begin Course" at bounding box center [595, 121] width 47 height 14
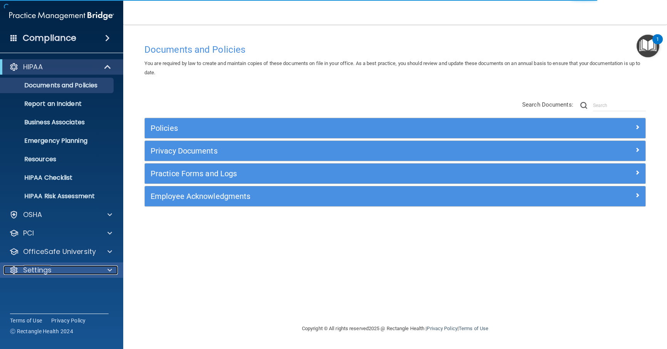
click at [54, 269] on div "Settings" at bounding box center [50, 270] width 95 height 9
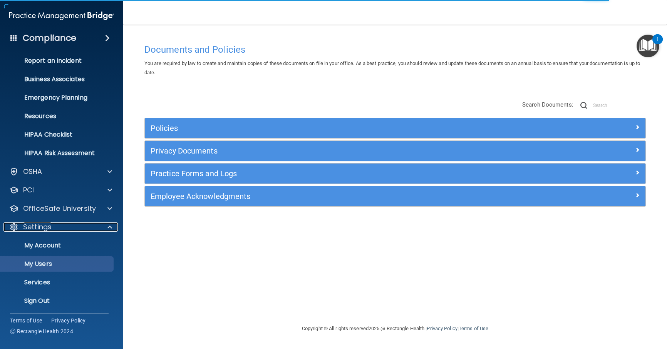
scroll to position [44, 0]
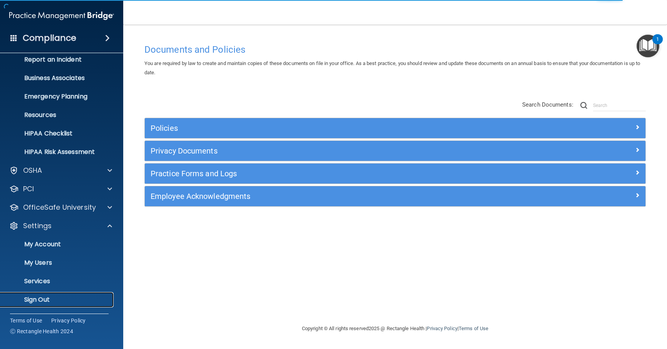
click at [49, 301] on p "Sign Out" at bounding box center [57, 300] width 105 height 8
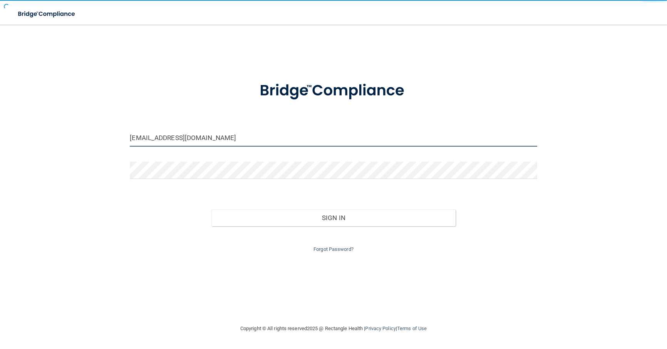
drag, startPoint x: 229, startPoint y: 139, endPoint x: 69, endPoint y: 141, distance: 160.6
click at [69, 141] on div "om.adcpb@wavedp.com Invalid email/password. You don't have permission to access…" at bounding box center [333, 174] width 636 height 284
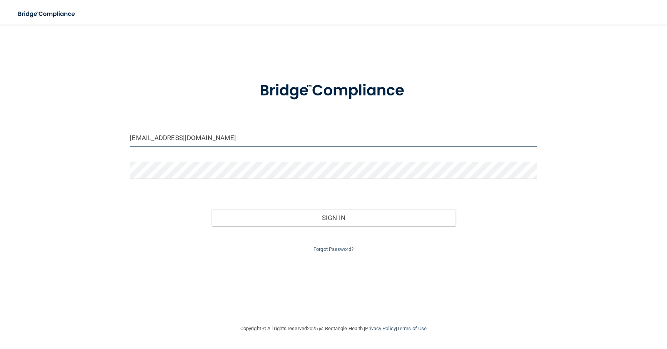
paste input "ckaraann@yahoo"
type input "[EMAIL_ADDRESS][DOMAIN_NAME]"
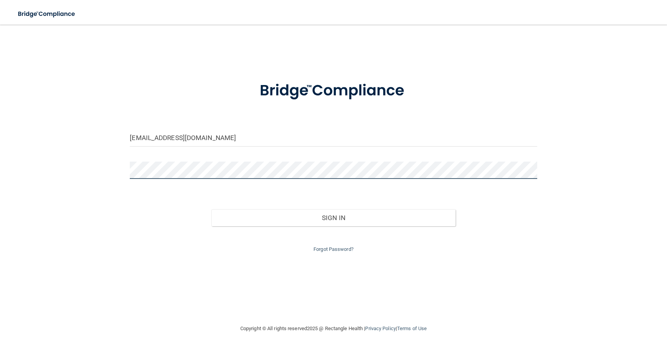
click at [104, 175] on div "ckaraann@yahoo.com Invalid email/password. You don't have permission to access …" at bounding box center [333, 174] width 636 height 284
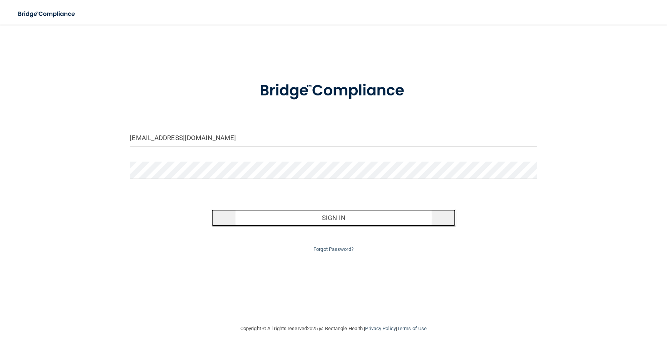
click at [338, 224] on button "Sign In" at bounding box center [333, 217] width 244 height 17
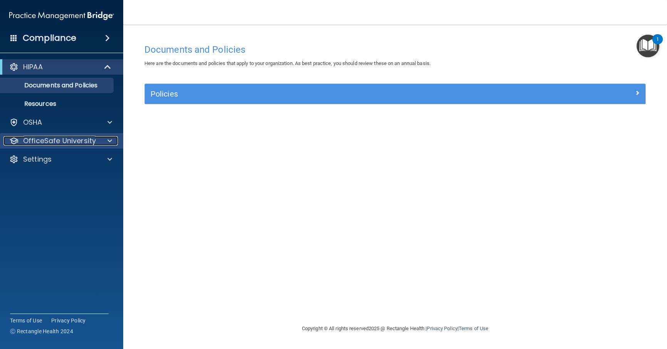
click at [42, 141] on p "OfficeSafe University" at bounding box center [59, 140] width 73 height 9
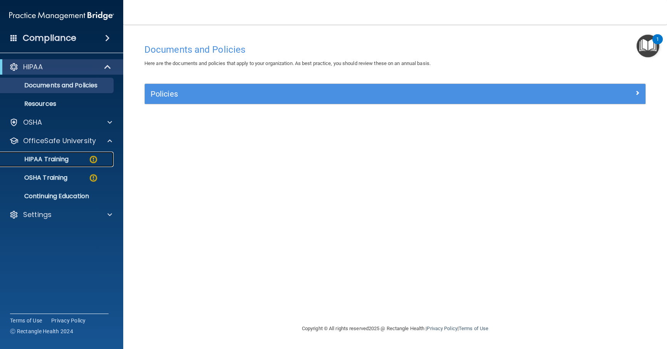
click at [54, 160] on p "HIPAA Training" at bounding box center [37, 160] width 64 height 8
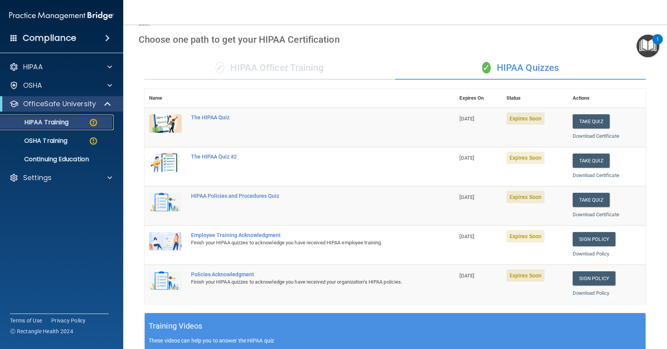
scroll to position [192, 0]
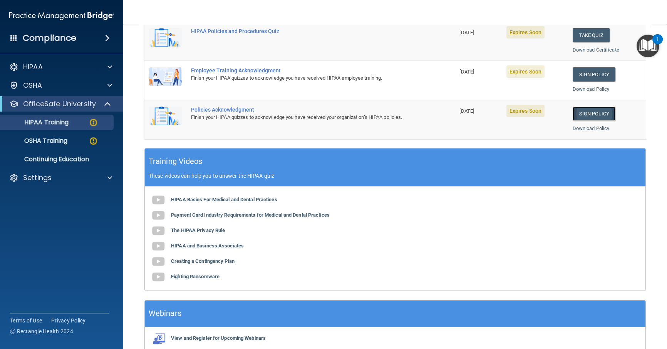
click at [592, 112] on link "Sign Policy" at bounding box center [593, 114] width 43 height 14
click at [584, 74] on link "Sign Policy" at bounding box center [593, 74] width 43 height 14
click at [66, 140] on p "OSHA Training" at bounding box center [36, 141] width 62 height 8
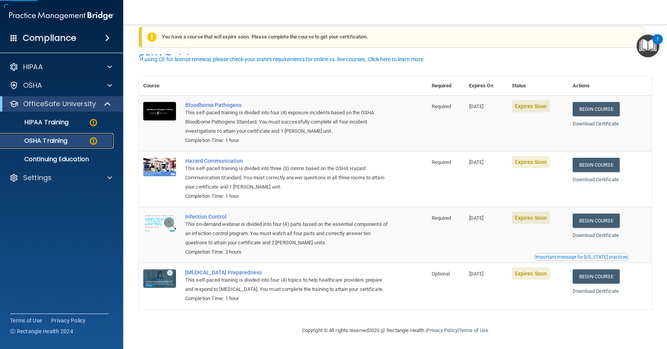
scroll to position [23, 0]
click at [55, 120] on p "HIPAA Training" at bounding box center [37, 123] width 64 height 8
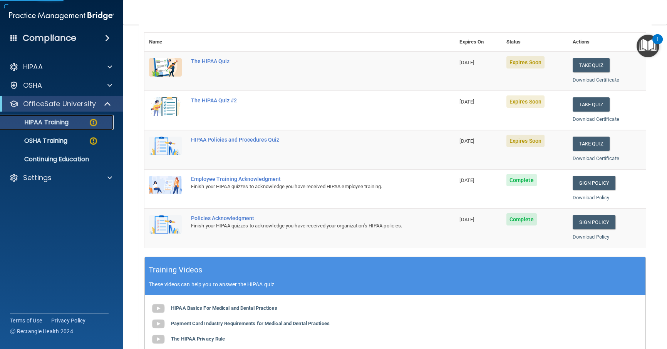
scroll to position [77, 0]
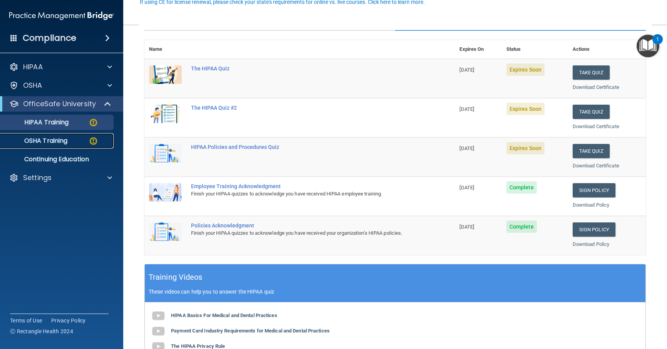
click at [61, 141] on p "OSHA Training" at bounding box center [36, 141] width 62 height 8
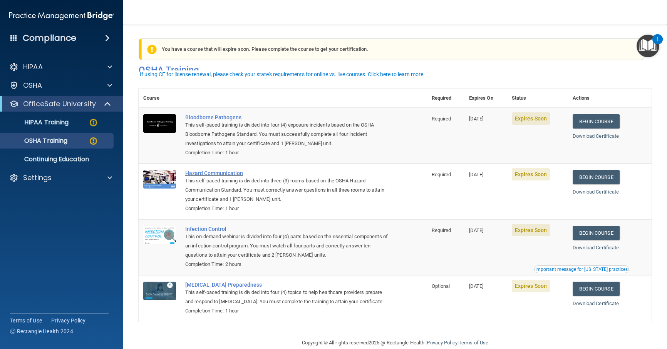
scroll to position [23, 0]
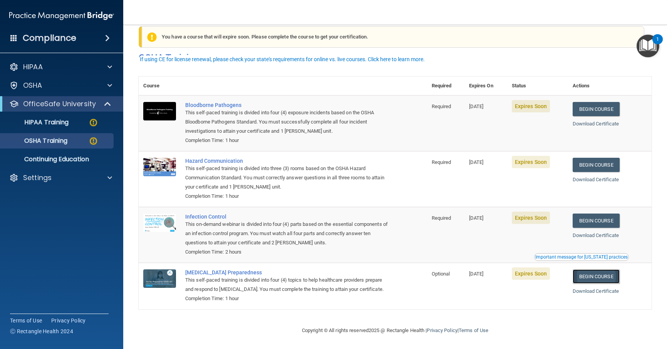
click at [594, 269] on link "Begin Course" at bounding box center [595, 276] width 47 height 14
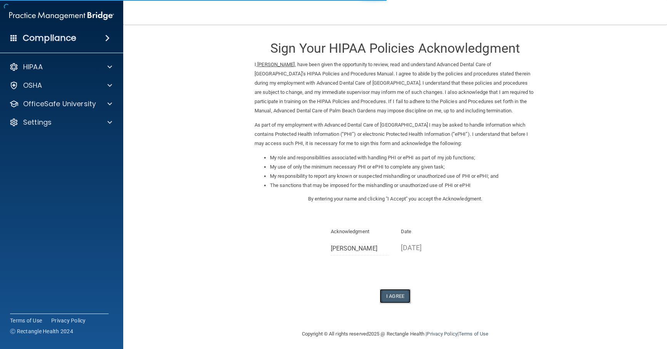
click at [397, 294] on button "I Agree" at bounding box center [395, 296] width 31 height 14
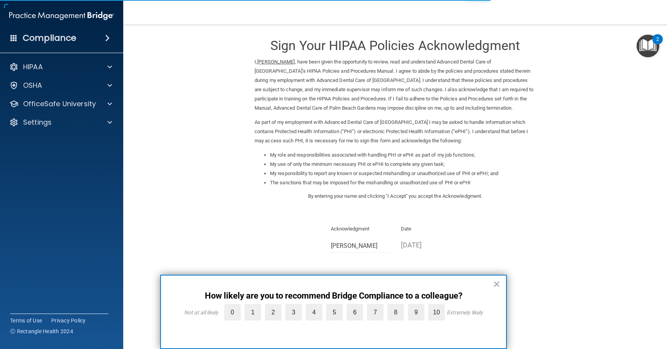
scroll to position [3, 0]
click at [497, 285] on button "×" at bounding box center [496, 284] width 7 height 12
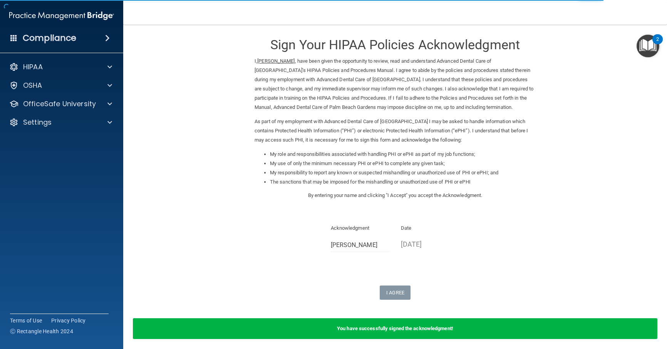
scroll to position [33, 0]
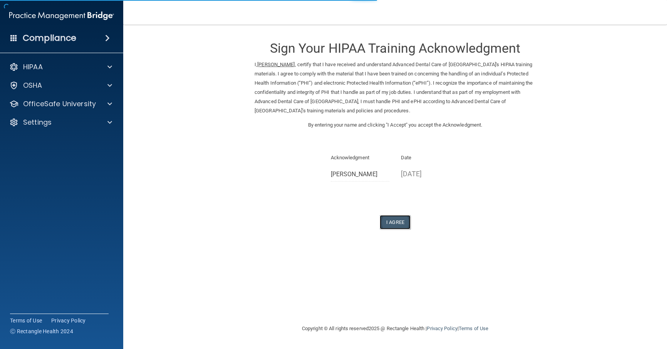
click at [395, 219] on button "I Agree" at bounding box center [395, 222] width 31 height 14
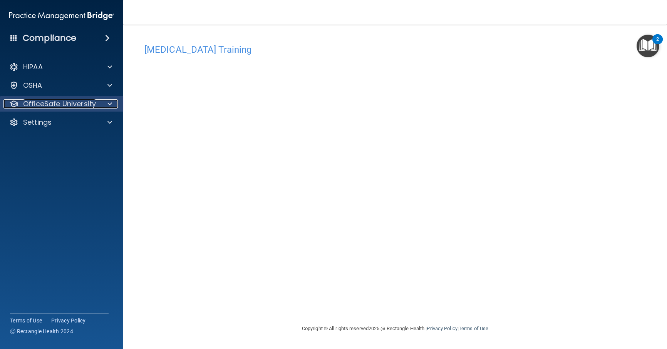
click at [53, 105] on p "OfficeSafe University" at bounding box center [59, 103] width 73 height 9
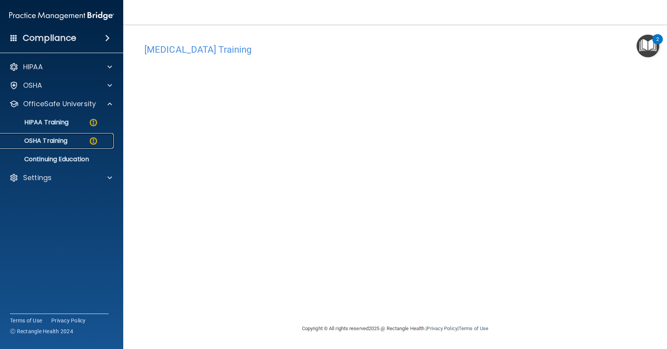
click at [56, 139] on p "OSHA Training" at bounding box center [36, 141] width 62 height 8
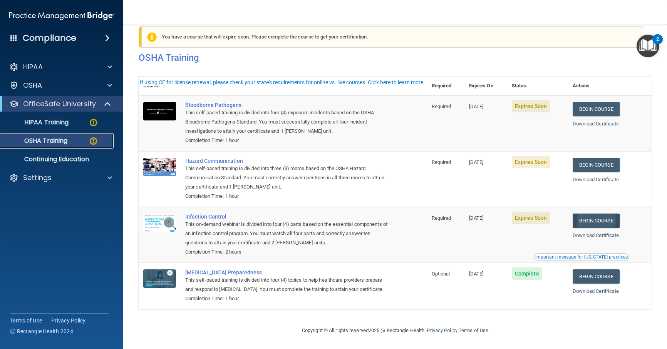
scroll to position [23, 0]
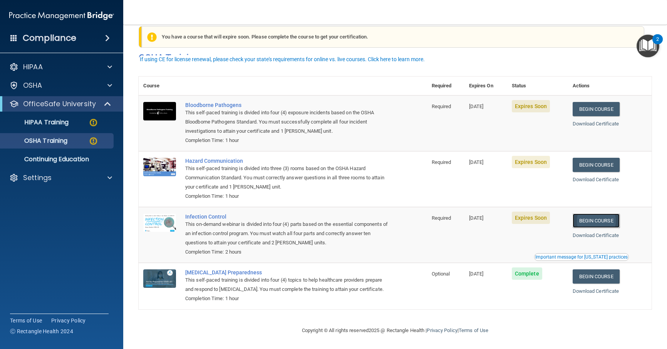
click at [594, 214] on link "Begin Course" at bounding box center [595, 221] width 47 height 14
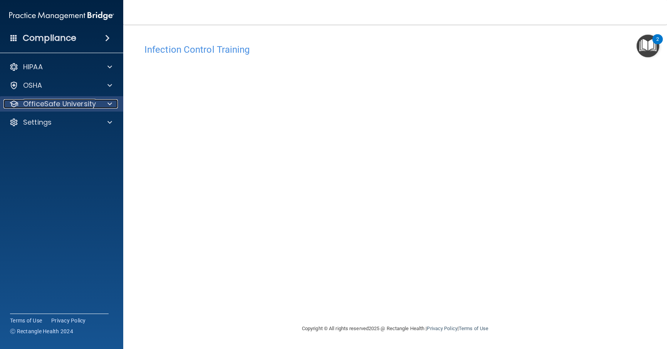
click at [36, 104] on p "OfficeSafe University" at bounding box center [59, 103] width 73 height 9
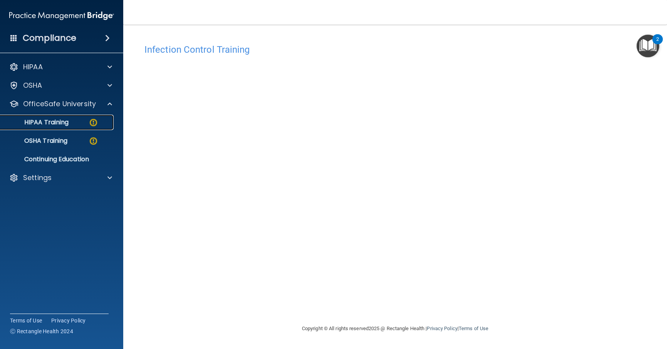
click at [47, 123] on p "HIPAA Training" at bounding box center [37, 123] width 64 height 8
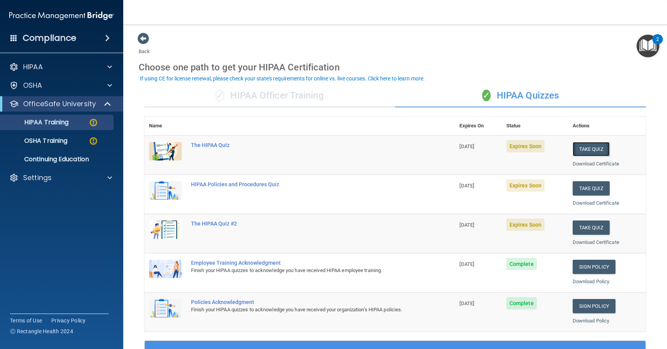
click at [589, 150] on button "Take Quiz" at bounding box center [590, 149] width 37 height 14
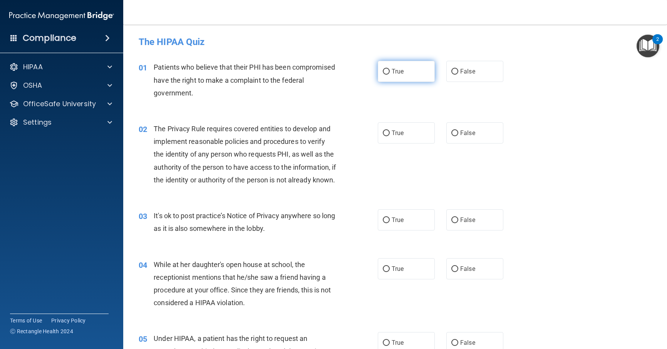
click at [388, 70] on label "True" at bounding box center [406, 71] width 57 height 21
click at [388, 70] on input "True" at bounding box center [386, 72] width 7 height 6
radio input "true"
click at [393, 127] on label "True" at bounding box center [406, 132] width 57 height 21
click at [390, 131] on input "True" at bounding box center [386, 134] width 7 height 6
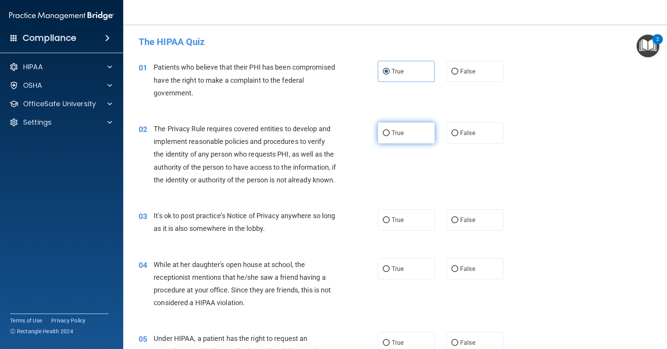
radio input "true"
click at [471, 231] on label "False" at bounding box center [474, 219] width 57 height 21
click at [458, 223] on input "False" at bounding box center [454, 221] width 7 height 6
radio input "true"
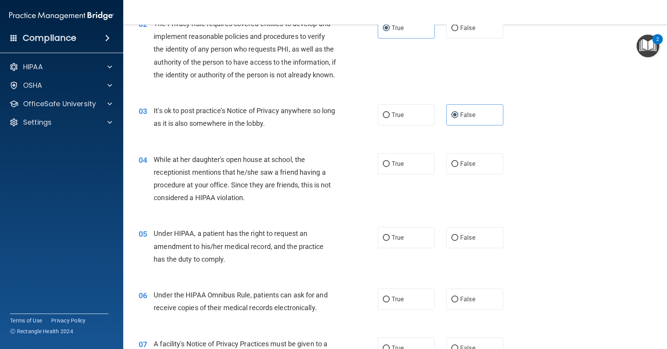
scroll to position [115, 0]
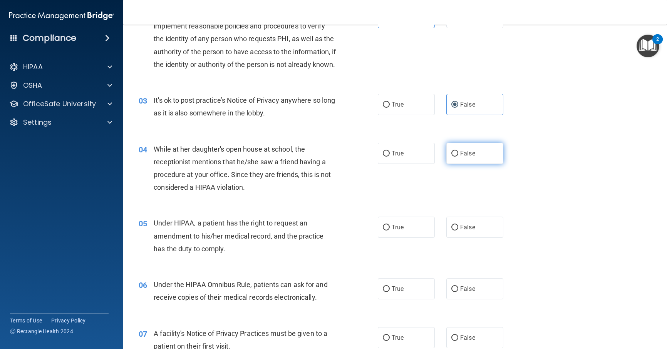
click at [468, 157] on span "False" at bounding box center [467, 153] width 15 height 7
click at [458, 157] on input "False" at bounding box center [454, 154] width 7 height 6
radio input "true"
click at [468, 238] on label "False" at bounding box center [474, 227] width 57 height 21
click at [458, 231] on input "False" at bounding box center [454, 228] width 7 height 6
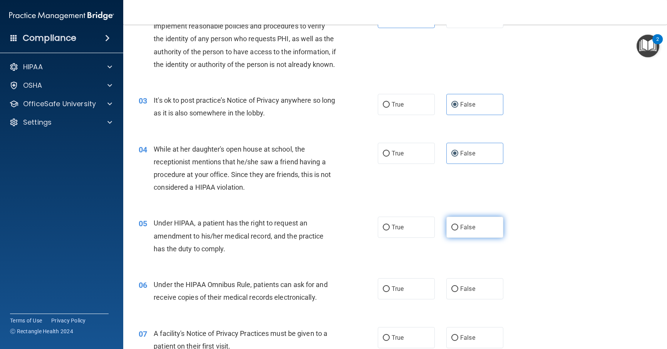
radio input "true"
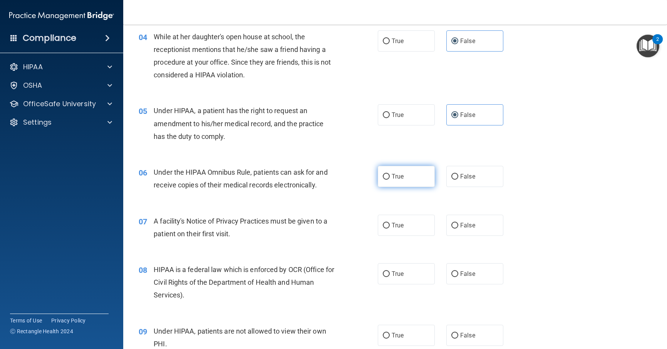
scroll to position [231, 0]
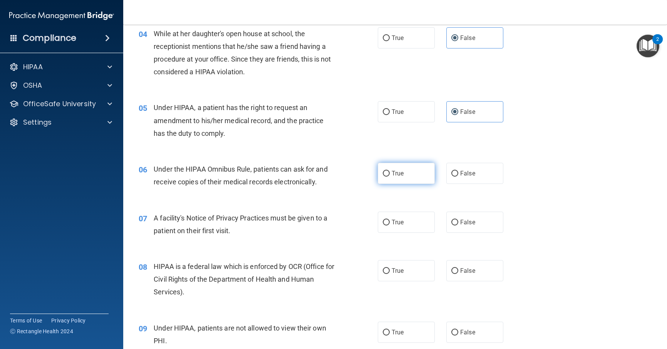
click at [397, 177] on span "True" at bounding box center [398, 173] width 12 height 7
click at [390, 177] on input "True" at bounding box center [386, 174] width 7 height 6
radio input "true"
click at [410, 233] on label "True" at bounding box center [406, 222] width 57 height 21
click at [390, 226] on input "True" at bounding box center [386, 223] width 7 height 6
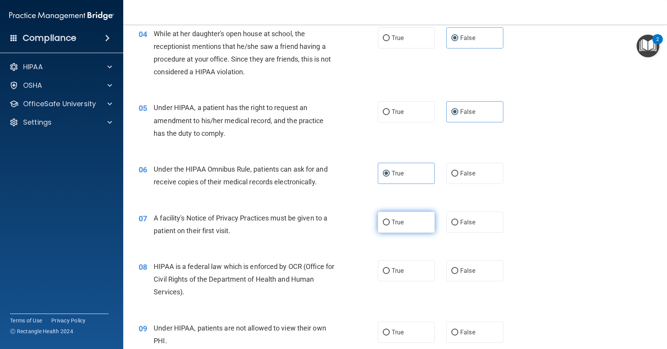
radio input "true"
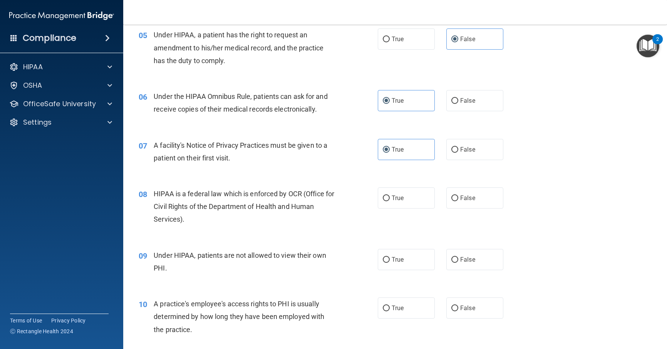
scroll to position [308, 0]
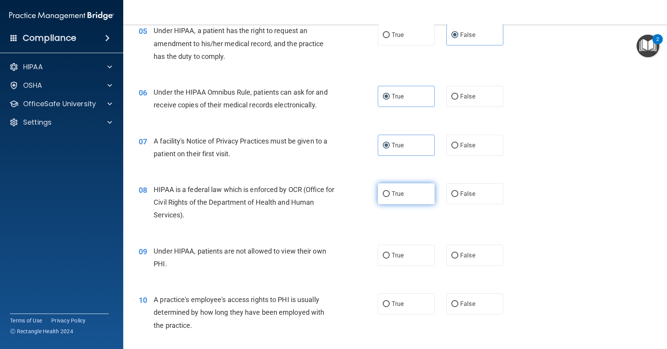
click at [401, 204] on label "True" at bounding box center [406, 193] width 57 height 21
click at [390, 197] on input "True" at bounding box center [386, 194] width 7 height 6
radio input "true"
click at [468, 259] on span "False" at bounding box center [467, 255] width 15 height 7
click at [458, 259] on input "False" at bounding box center [454, 256] width 7 height 6
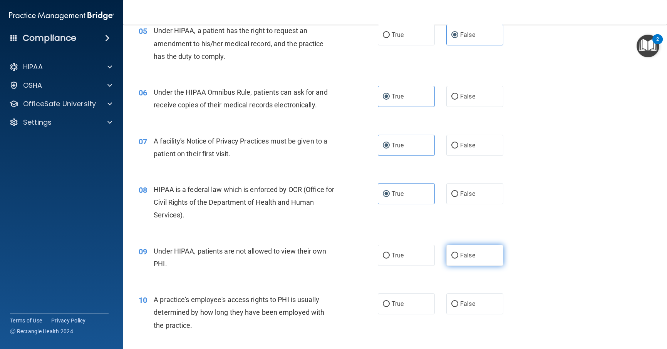
radio input "true"
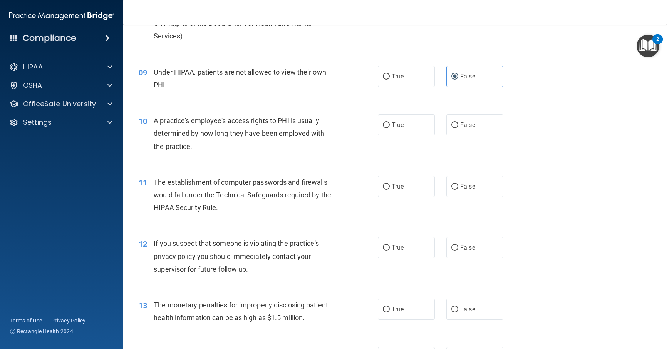
scroll to position [500, 0]
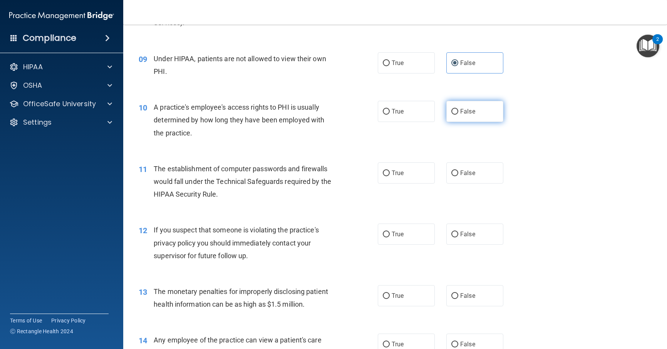
click at [461, 122] on label "False" at bounding box center [474, 111] width 57 height 21
click at [458, 115] on input "False" at bounding box center [454, 112] width 7 height 6
radio input "true"
click at [394, 184] on label "True" at bounding box center [406, 172] width 57 height 21
click at [390, 176] on input "True" at bounding box center [386, 174] width 7 height 6
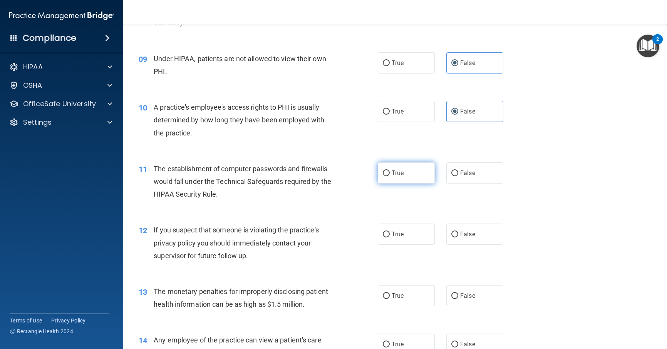
radio input "true"
click at [396, 238] on span "True" at bounding box center [398, 234] width 12 height 7
click at [390, 238] on input "True" at bounding box center [386, 235] width 7 height 6
radio input "true"
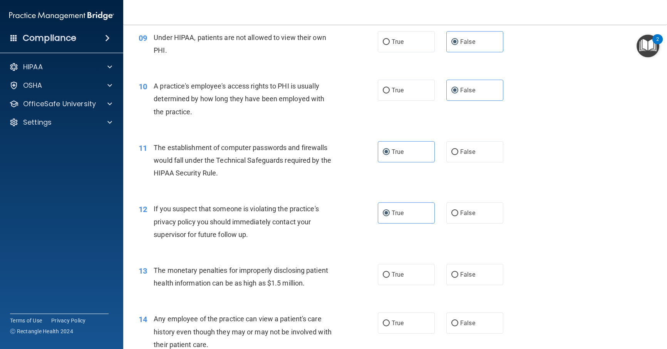
scroll to position [577, 0]
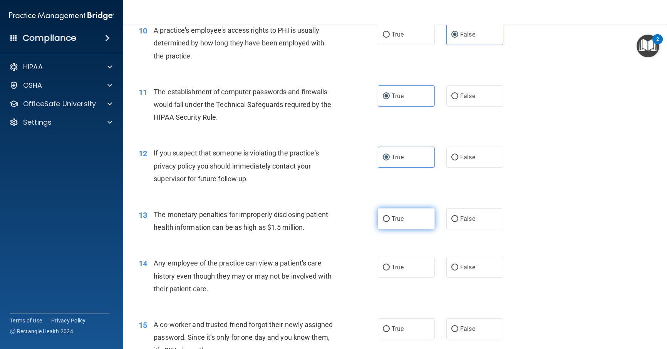
click at [399, 229] on label "True" at bounding box center [406, 218] width 57 height 21
click at [390, 222] on input "True" at bounding box center [386, 219] width 7 height 6
radio input "true"
click at [460, 272] on label "False" at bounding box center [474, 267] width 57 height 21
click at [458, 271] on input "False" at bounding box center [454, 268] width 7 height 6
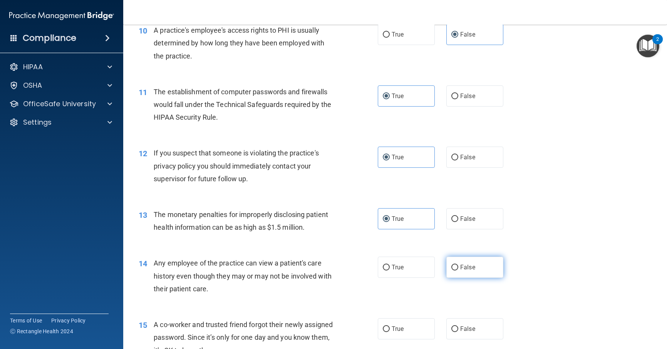
radio input "true"
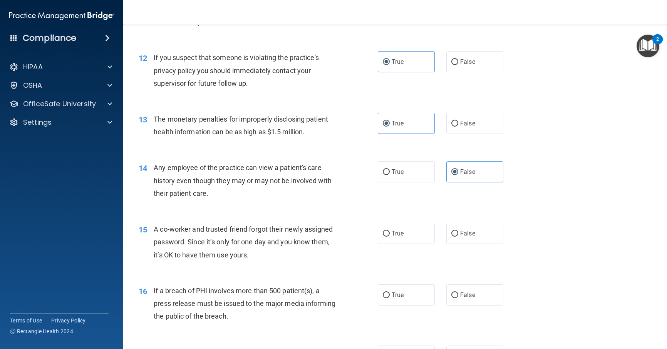
scroll to position [693, 0]
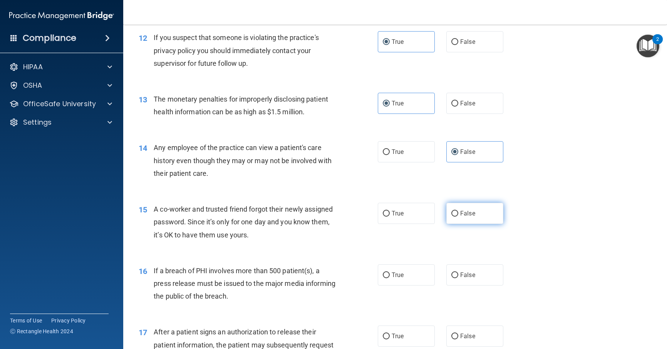
click at [473, 224] on label "False" at bounding box center [474, 213] width 57 height 21
click at [458, 217] on input "False" at bounding box center [454, 214] width 7 height 6
radio input "true"
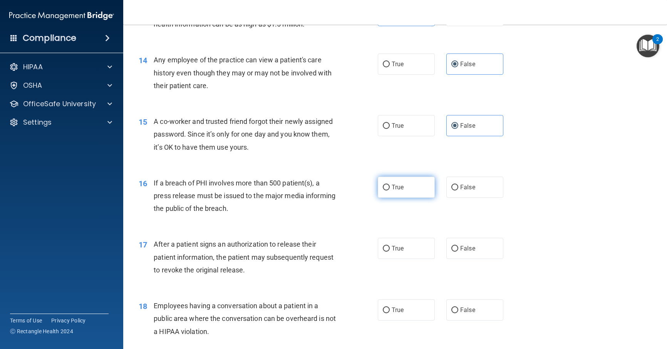
scroll to position [808, 0]
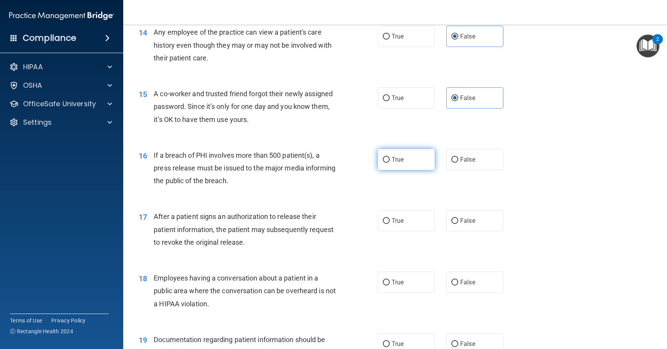
click at [407, 169] on label "True" at bounding box center [406, 159] width 57 height 21
click at [390, 163] on input "True" at bounding box center [386, 160] width 7 height 6
radio input "true"
click at [402, 231] on label "True" at bounding box center [406, 220] width 57 height 21
click at [390, 224] on input "True" at bounding box center [386, 221] width 7 height 6
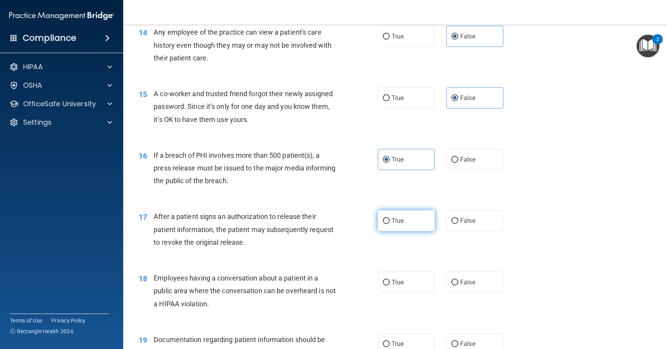
radio input "true"
click at [467, 286] on span "False" at bounding box center [467, 282] width 15 height 7
click at [458, 286] on input "False" at bounding box center [454, 283] width 7 height 6
radio input "true"
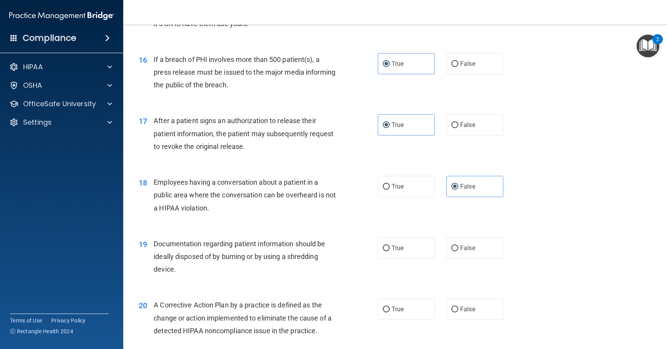
scroll to position [924, 0]
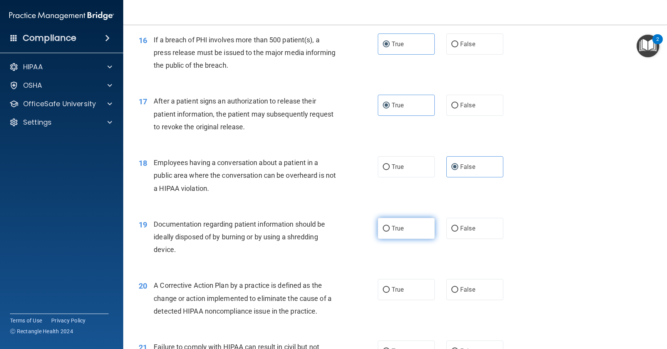
click at [403, 239] on label "True" at bounding box center [406, 228] width 57 height 21
click at [390, 232] on input "True" at bounding box center [386, 229] width 7 height 6
radio input "true"
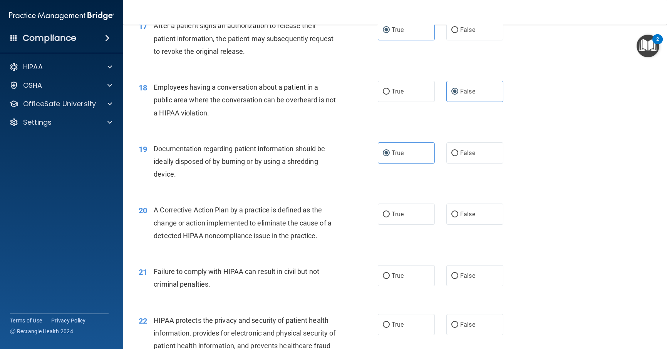
scroll to position [1001, 0]
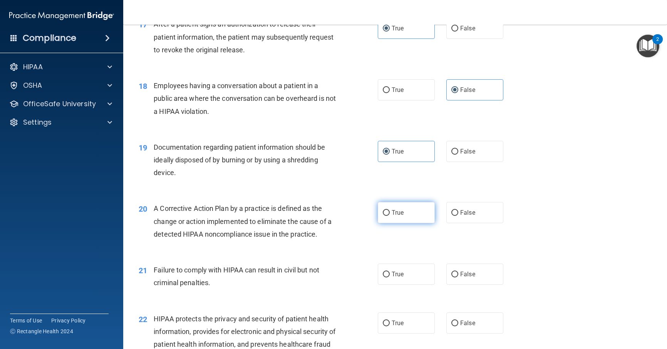
click at [401, 223] on label "True" at bounding box center [406, 212] width 57 height 21
click at [390, 216] on input "True" at bounding box center [386, 213] width 7 height 6
radio input "true"
click at [463, 278] on span "False" at bounding box center [467, 274] width 15 height 7
click at [458, 278] on input "False" at bounding box center [454, 275] width 7 height 6
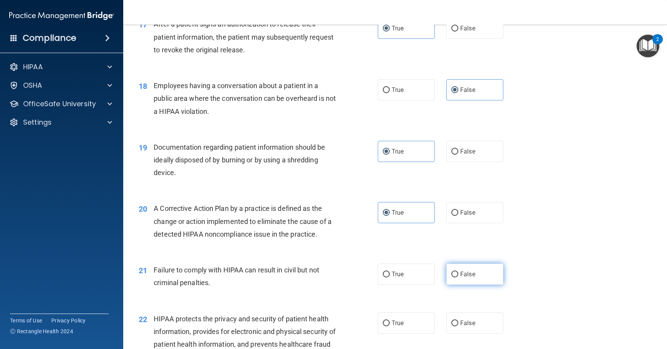
radio input "true"
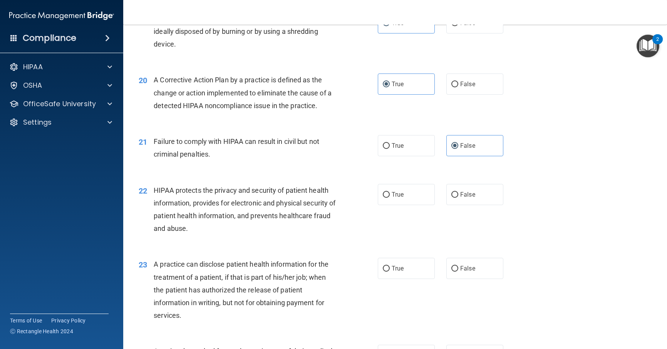
scroll to position [1155, 0]
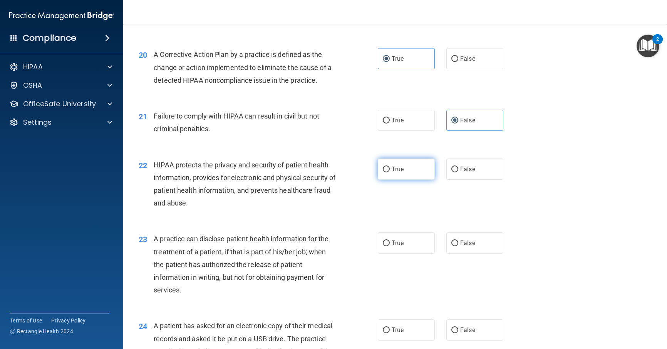
click at [395, 173] on span "True" at bounding box center [398, 169] width 12 height 7
click at [390, 172] on input "True" at bounding box center [386, 170] width 7 height 6
radio input "true"
click at [463, 247] on span "False" at bounding box center [467, 242] width 15 height 7
click at [458, 246] on input "False" at bounding box center [454, 244] width 7 height 6
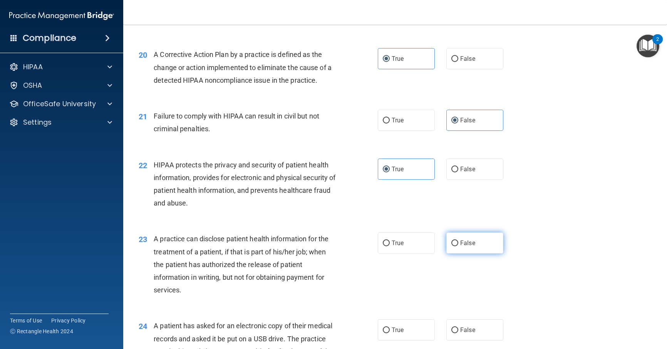
radio input "true"
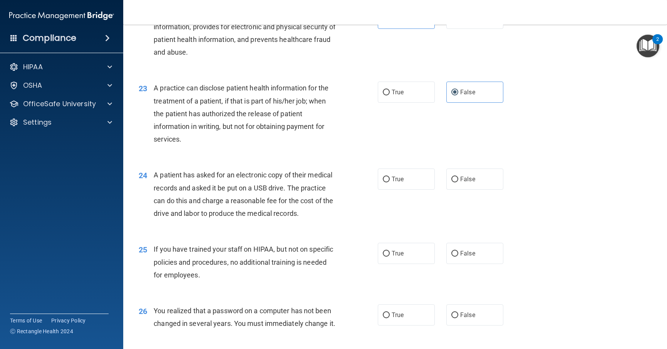
scroll to position [1309, 0]
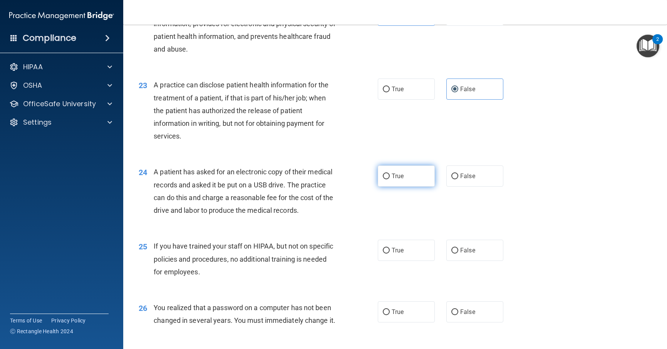
click at [403, 187] on label "True" at bounding box center [406, 176] width 57 height 21
click at [390, 179] on input "True" at bounding box center [386, 177] width 7 height 6
radio input "true"
click at [470, 261] on label "False" at bounding box center [474, 250] width 57 height 21
click at [458, 254] on input "False" at bounding box center [454, 251] width 7 height 6
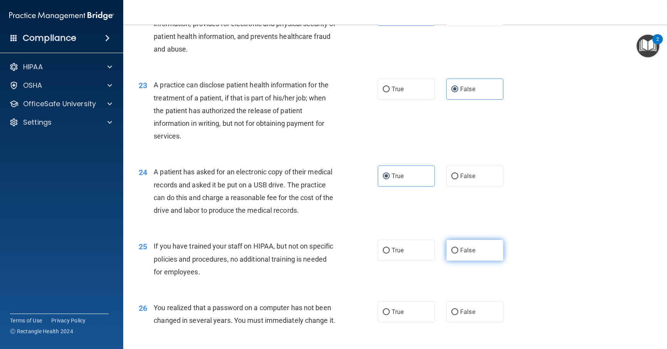
radio input "true"
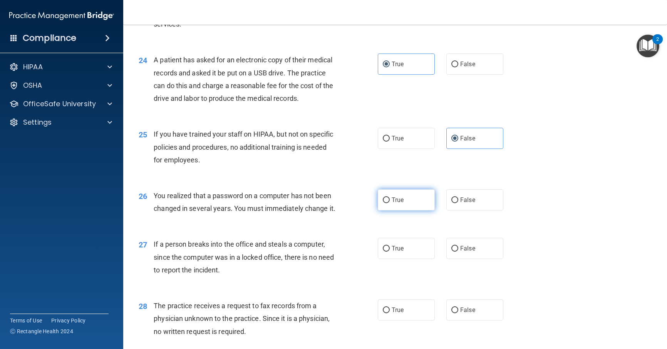
scroll to position [1424, 0]
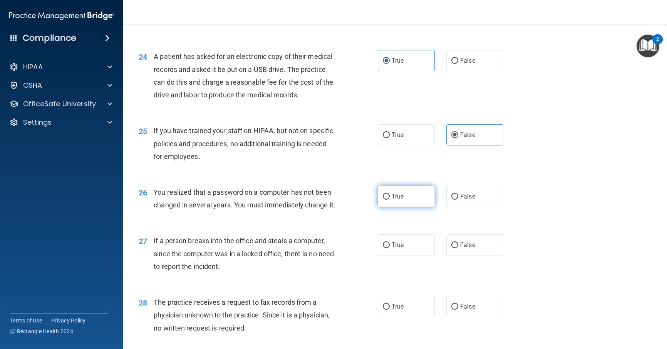
click at [410, 207] on label "True" at bounding box center [406, 196] width 57 height 21
click at [390, 200] on input "True" at bounding box center [386, 197] width 7 height 6
radio input "true"
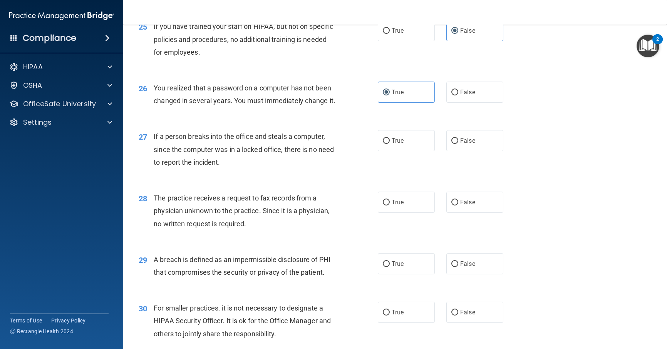
scroll to position [1540, 0]
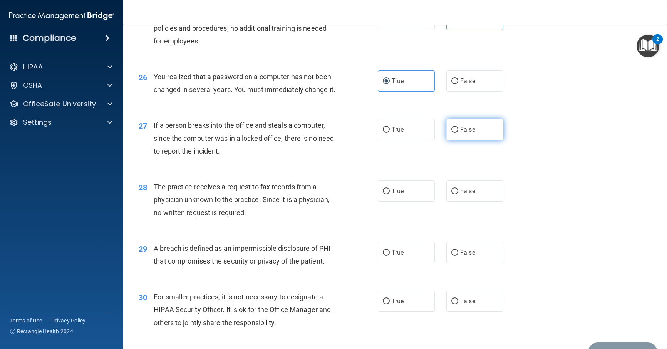
click at [452, 133] on input "False" at bounding box center [454, 130] width 7 height 6
radio input "true"
click at [462, 195] on span "False" at bounding box center [467, 190] width 15 height 7
click at [458, 194] on input "False" at bounding box center [454, 192] width 7 height 6
radio input "true"
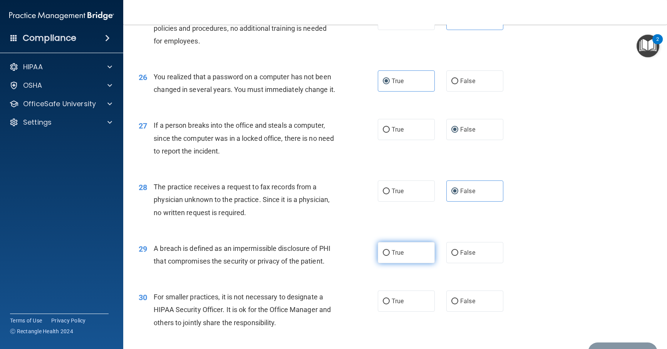
click at [412, 263] on label "True" at bounding box center [406, 252] width 57 height 21
click at [390, 256] on input "True" at bounding box center [386, 253] width 7 height 6
radio input "true"
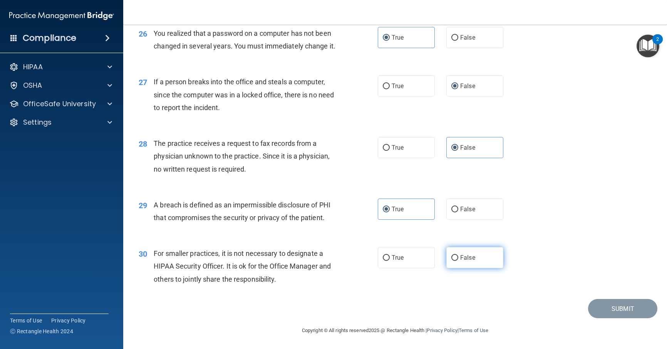
click at [475, 260] on label "False" at bounding box center [474, 257] width 57 height 21
click at [458, 260] on input "False" at bounding box center [454, 258] width 7 height 6
radio input "true"
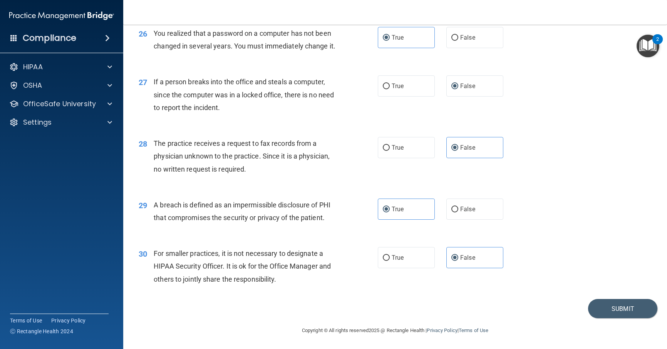
scroll to position [1622, 0]
click at [573, 252] on div "30 For smaller practices, it is not necessary to designate a HIPAA Security Off…" at bounding box center [395, 269] width 524 height 62
click at [611, 309] on button "Submit" at bounding box center [622, 309] width 69 height 20
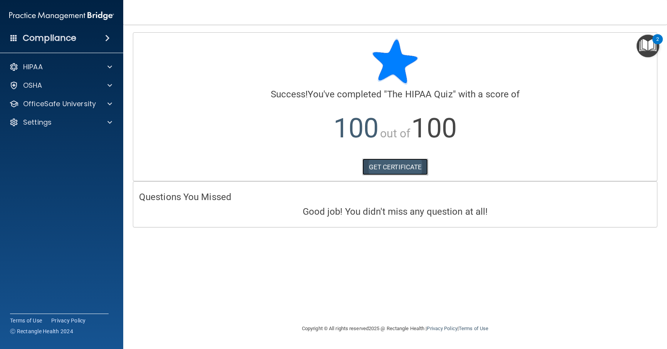
click at [387, 169] on link "GET CERTIFICATE" at bounding box center [395, 167] width 66 height 17
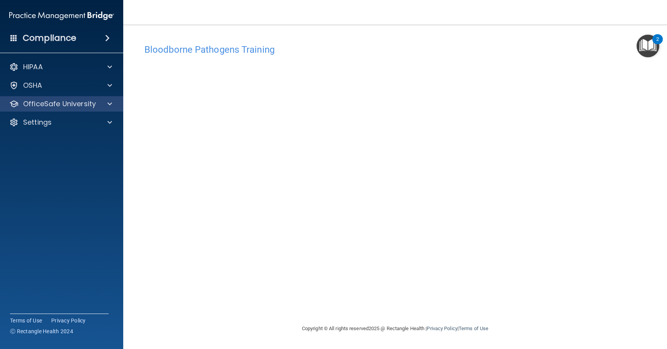
click at [93, 96] on div "OfficeSafe University" at bounding box center [62, 103] width 124 height 15
click at [90, 100] on p "OfficeSafe University" at bounding box center [59, 103] width 73 height 9
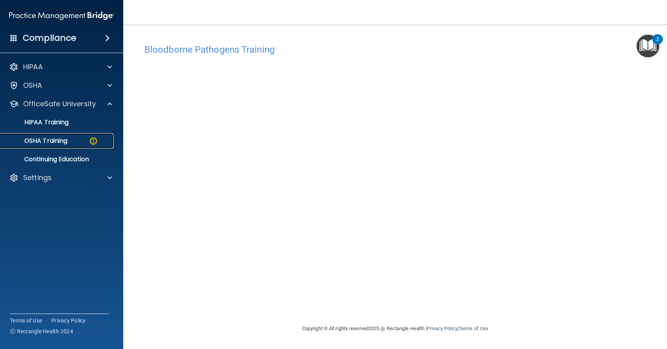
click at [51, 141] on p "OSHA Training" at bounding box center [36, 141] width 62 height 8
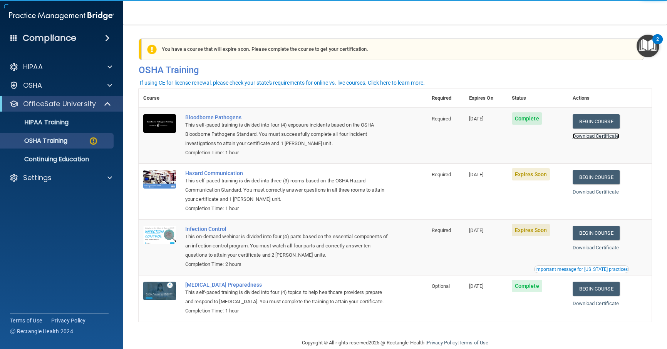
click at [593, 136] on link "Download Certificate" at bounding box center [595, 136] width 47 height 6
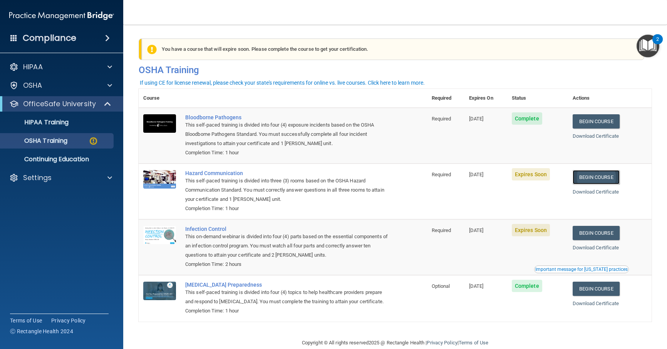
click at [596, 179] on link "Begin Course" at bounding box center [595, 177] width 47 height 14
click at [60, 141] on p "OSHA Training" at bounding box center [36, 141] width 62 height 8
click at [75, 159] on p "Continuing Education" at bounding box center [57, 160] width 105 height 8
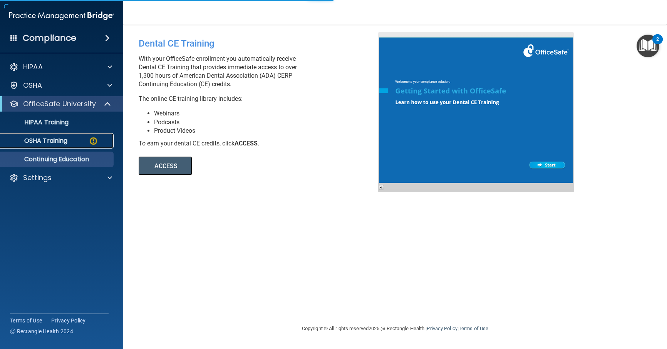
click at [51, 139] on p "OSHA Training" at bounding box center [36, 141] width 62 height 8
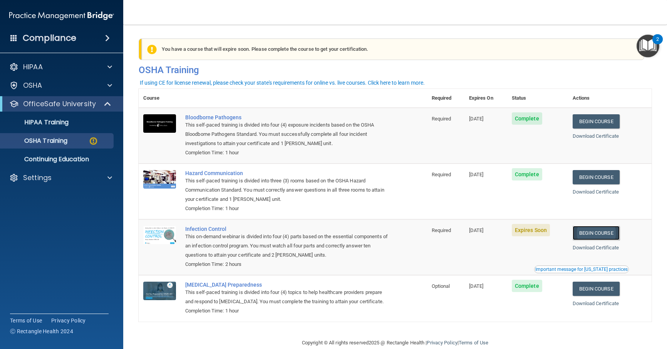
click at [597, 231] on link "Begin Course" at bounding box center [595, 233] width 47 height 14
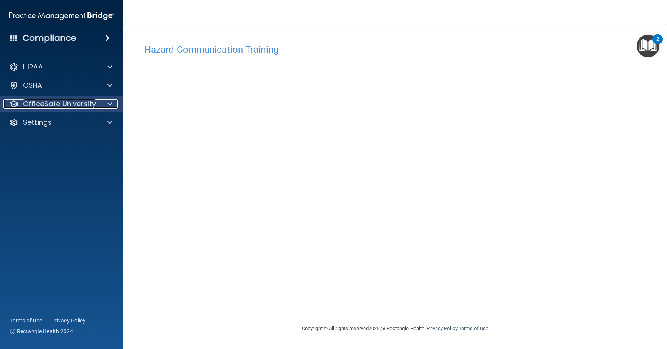
click at [82, 102] on p "OfficeSafe University" at bounding box center [59, 103] width 73 height 9
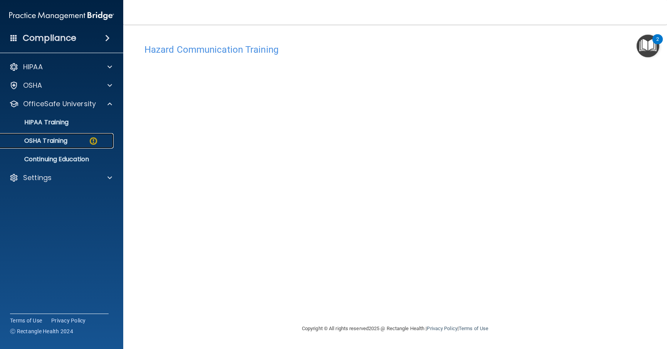
click at [55, 141] on p "OSHA Training" at bounding box center [36, 141] width 62 height 8
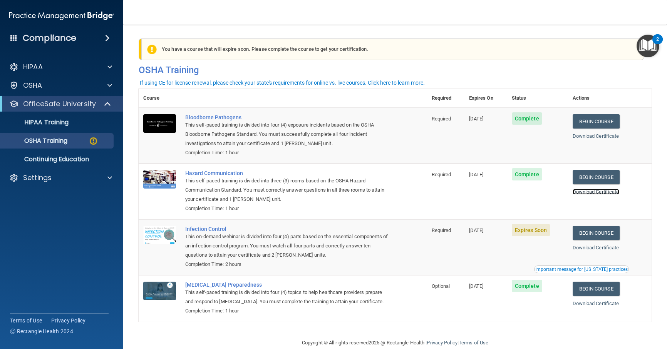
click at [593, 194] on link "Download Certificate" at bounding box center [595, 192] width 47 height 6
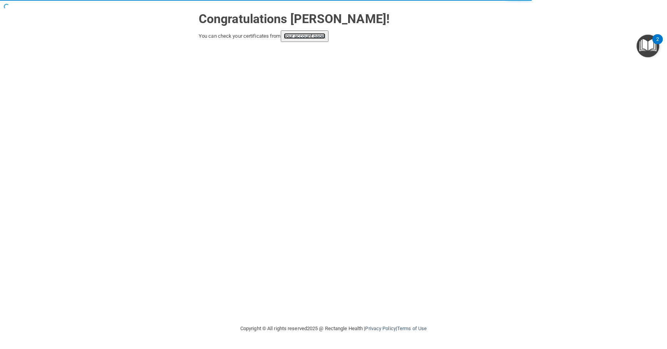
click at [312, 38] on link "your account page!" at bounding box center [305, 36] width 42 height 6
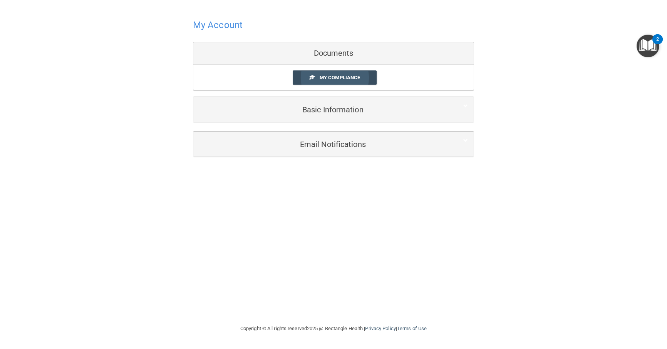
click at [336, 78] on span "My Compliance" at bounding box center [340, 78] width 40 height 6
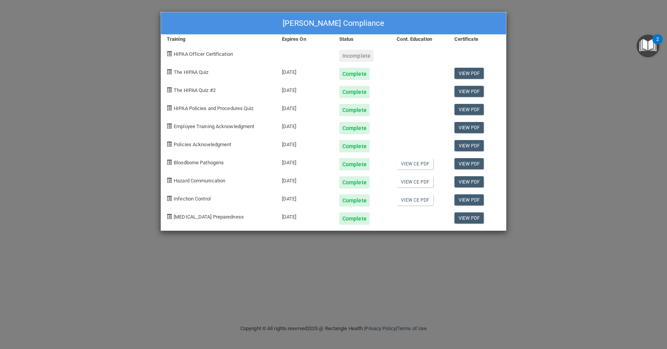
click at [592, 50] on div "[PERSON_NAME] Compliance Training Expires On Status Cont. Education Certificate…" at bounding box center [333, 174] width 667 height 349
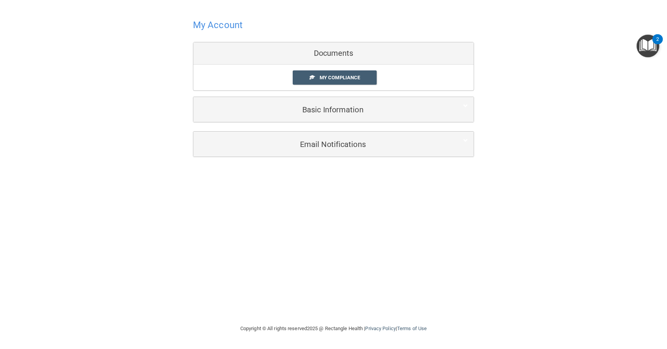
click at [216, 26] on h4 "My Account" at bounding box center [218, 25] width 50 height 10
click at [336, 55] on div "Documents" at bounding box center [333, 53] width 280 height 22
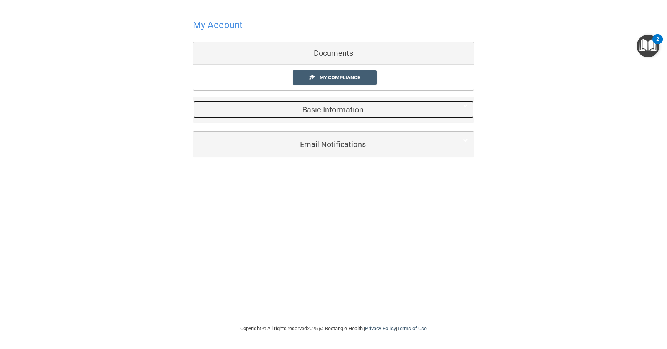
click at [327, 109] on h5 "Basic Information" at bounding box center [321, 109] width 245 height 8
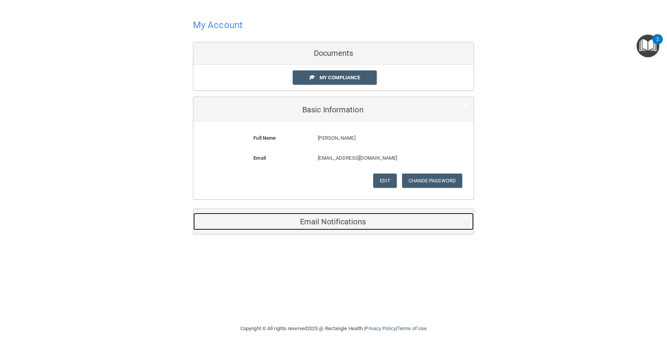
click at [336, 222] on h5 "Email Notifications" at bounding box center [321, 222] width 245 height 8
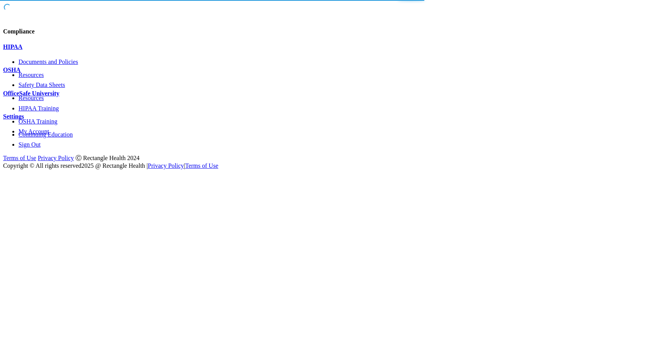
click at [51, 97] on p "OfficeSafe University" at bounding box center [333, 93] width 661 height 7
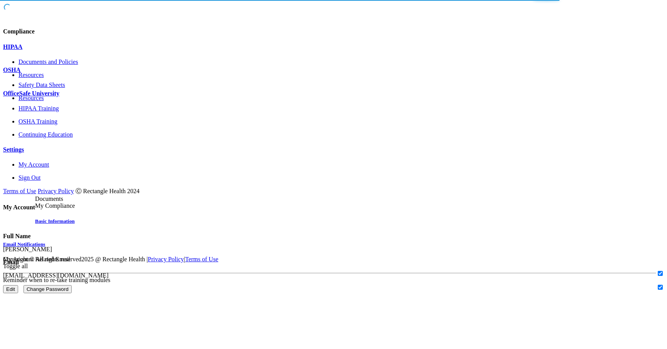
click at [53, 125] on link "OSHA Training" at bounding box center [340, 121] width 645 height 7
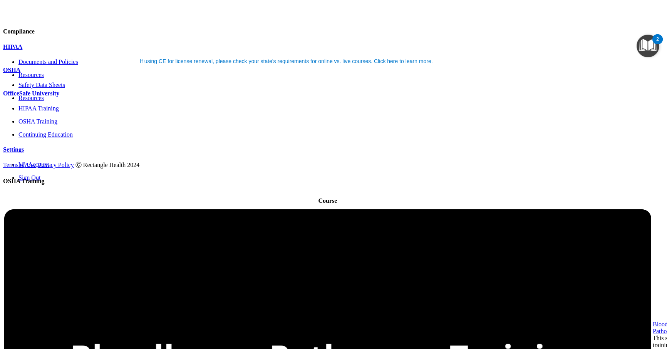
click at [54, 112] on p "HIPAA Training" at bounding box center [340, 108] width 645 height 7
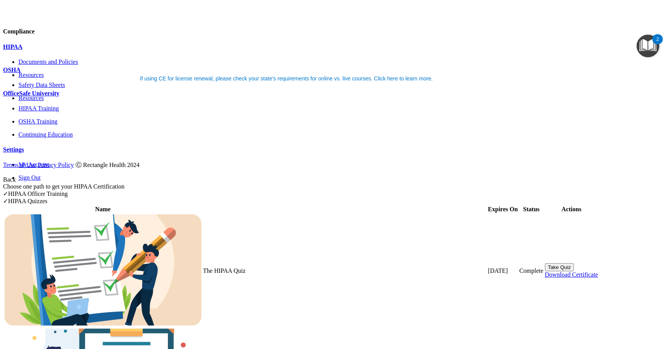
click at [26, 153] on p "Settings" at bounding box center [333, 149] width 661 height 7
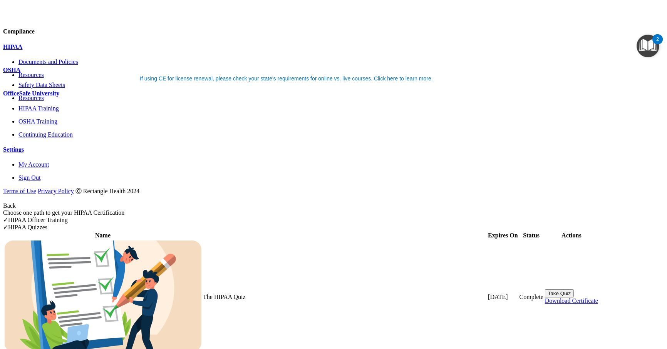
click at [38, 181] on p "Sign Out" at bounding box center [340, 177] width 645 height 7
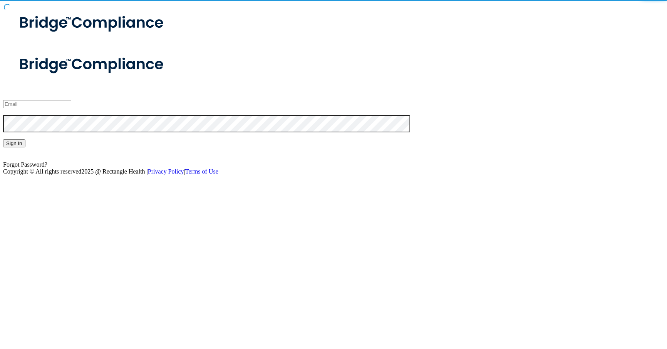
type input "[EMAIL_ADDRESS][DOMAIN_NAME]"
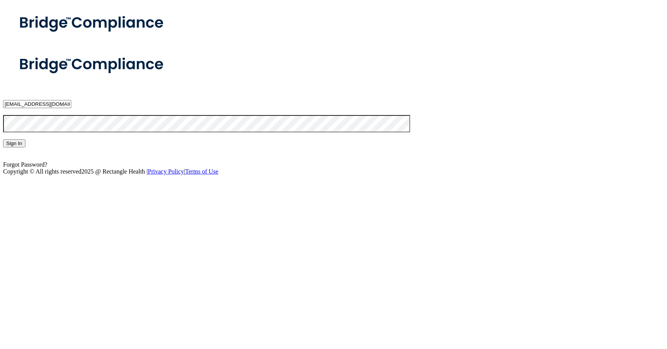
click at [25, 147] on button "Sign In" at bounding box center [14, 143] width 22 height 8
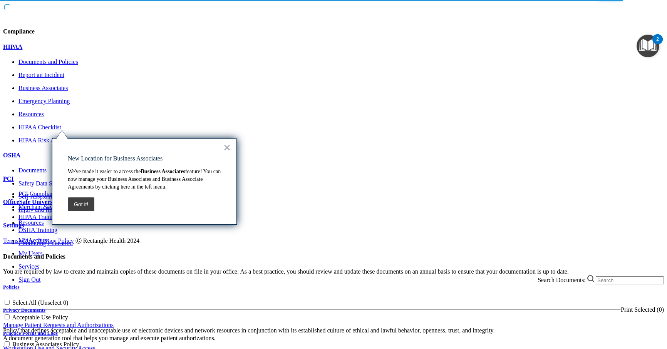
click at [242, 274] on div "Documents and Policies You are required by law to create and maintain copies of…" at bounding box center [333, 310] width 661 height 115
click at [224, 146] on button "×" at bounding box center [226, 147] width 7 height 12
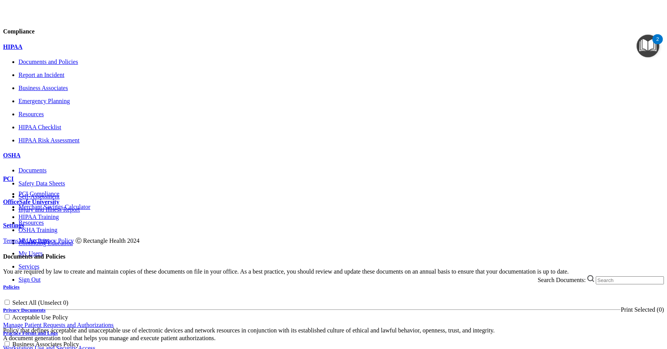
click at [50, 229] on p "Settings" at bounding box center [333, 225] width 661 height 7
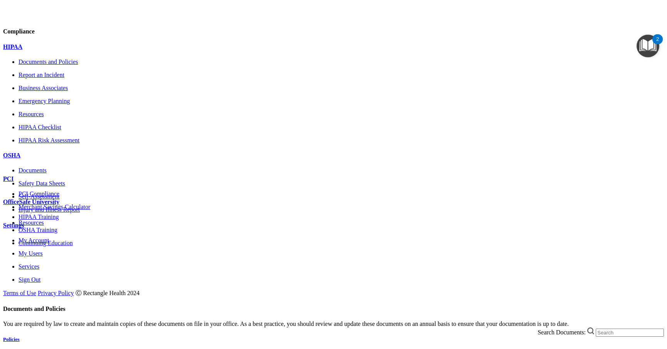
scroll to position [44, 0]
click at [37, 257] on p "My Users" at bounding box center [340, 253] width 645 height 7
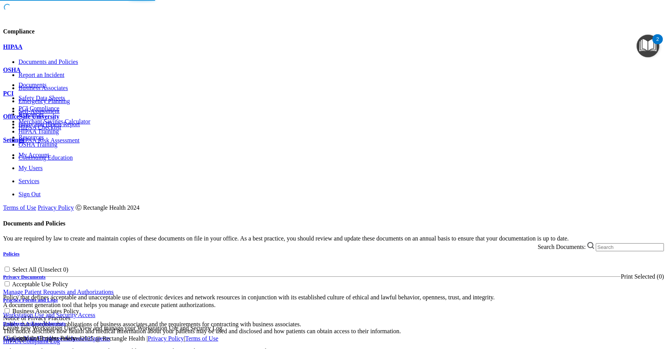
select select "20"
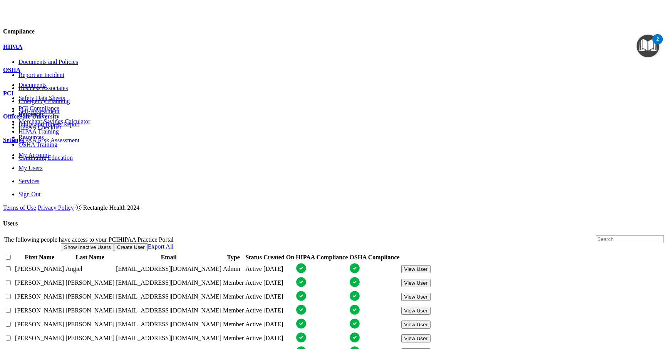
click at [13, 297] on div at bounding box center [13, 297] width 0 height 0
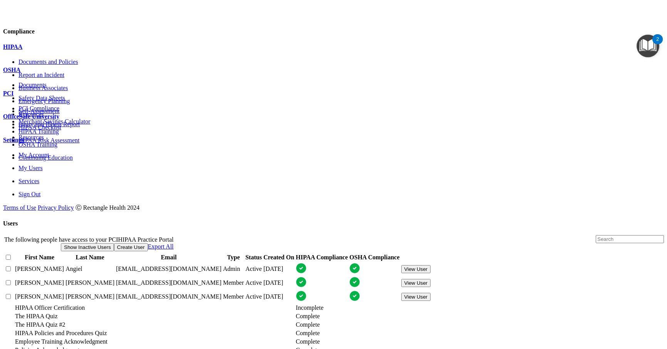
scroll to position [38, 0]
click at [13, 297] on div at bounding box center [13, 297] width 0 height 0
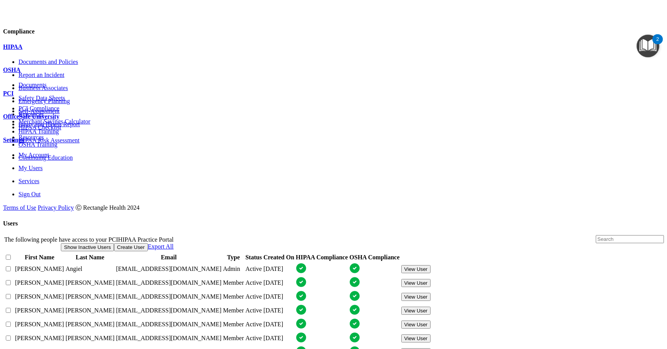
click at [13, 311] on div at bounding box center [13, 311] width 0 height 0
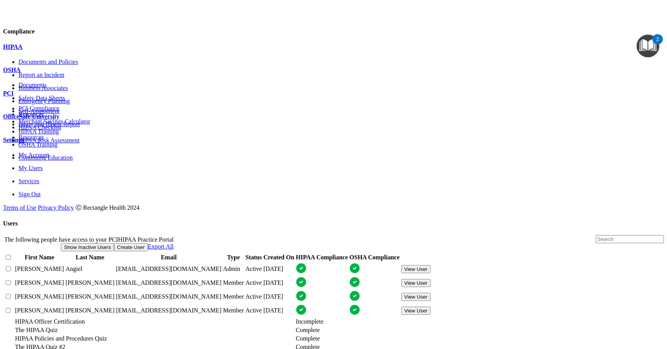
scroll to position [154, 0]
click at [13, 311] on div at bounding box center [13, 311] width 0 height 0
